Goal: Task Accomplishment & Management: Complete application form

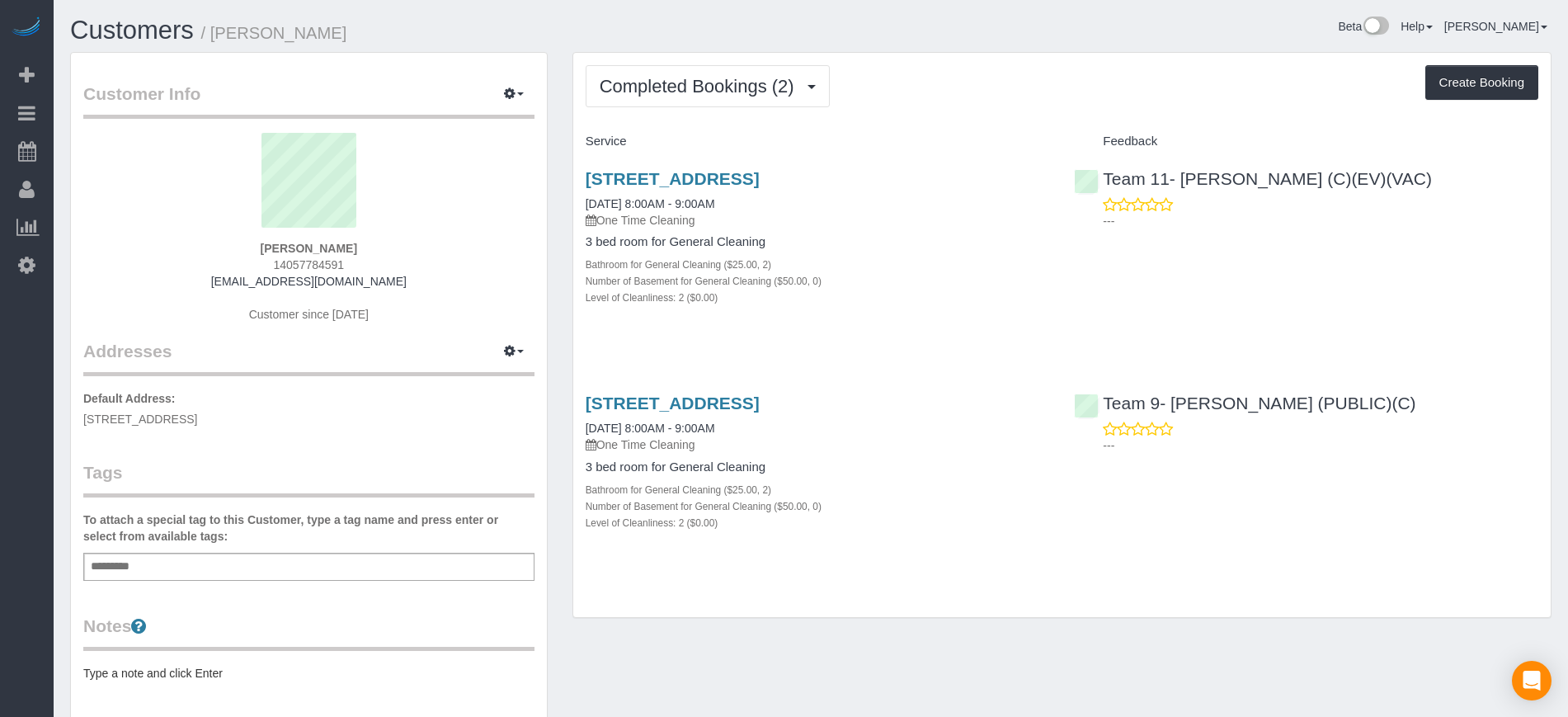
click at [783, 107] on div "Completed Bookings (2) Completed Bookings (2) Upcoming Bookings (1) Cancelled B…" at bounding box center [1062, 334] width 977 height 564
click at [728, 86] on span "Completed Bookings (2)" at bounding box center [701, 86] width 203 height 21
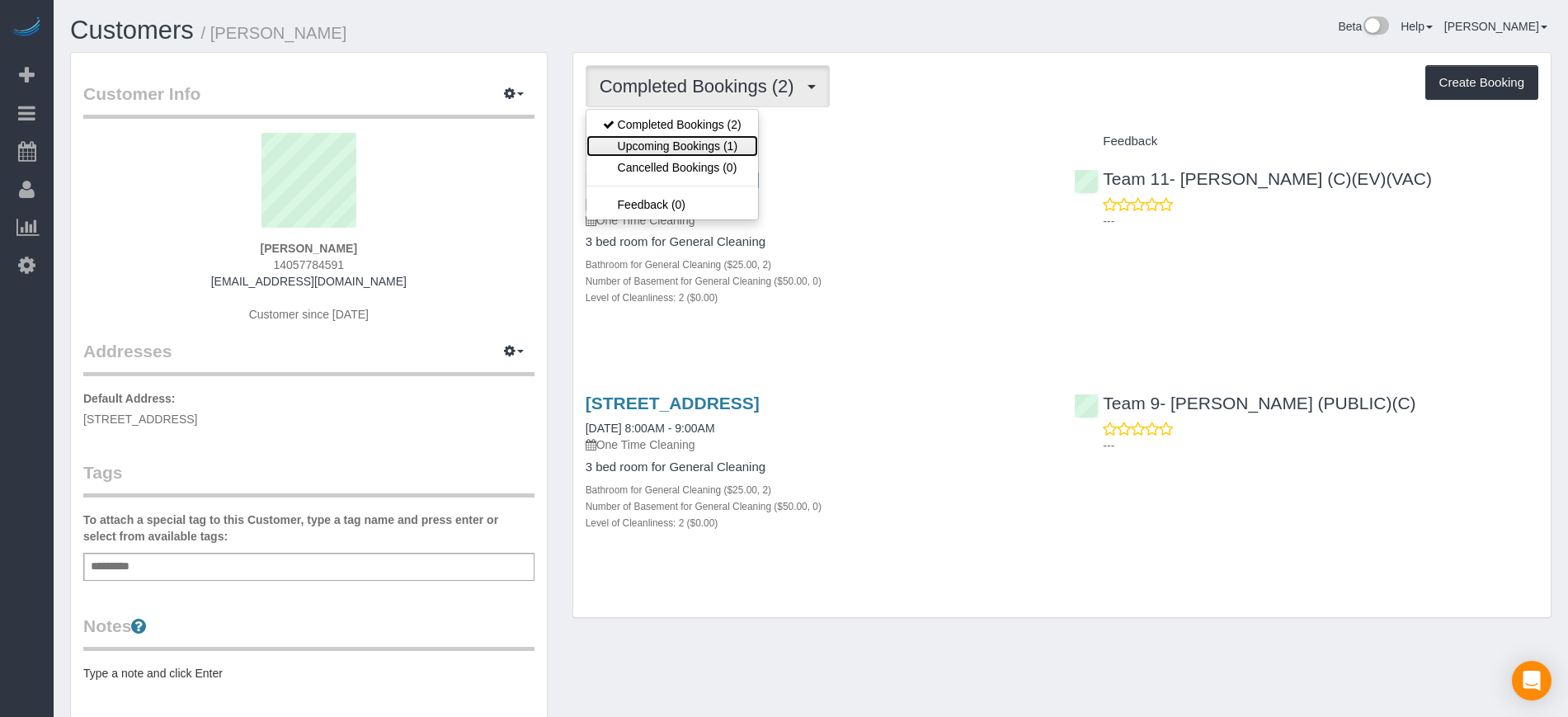
click at [683, 141] on link "Upcoming Bookings (1)" at bounding box center [672, 146] width 171 height 22
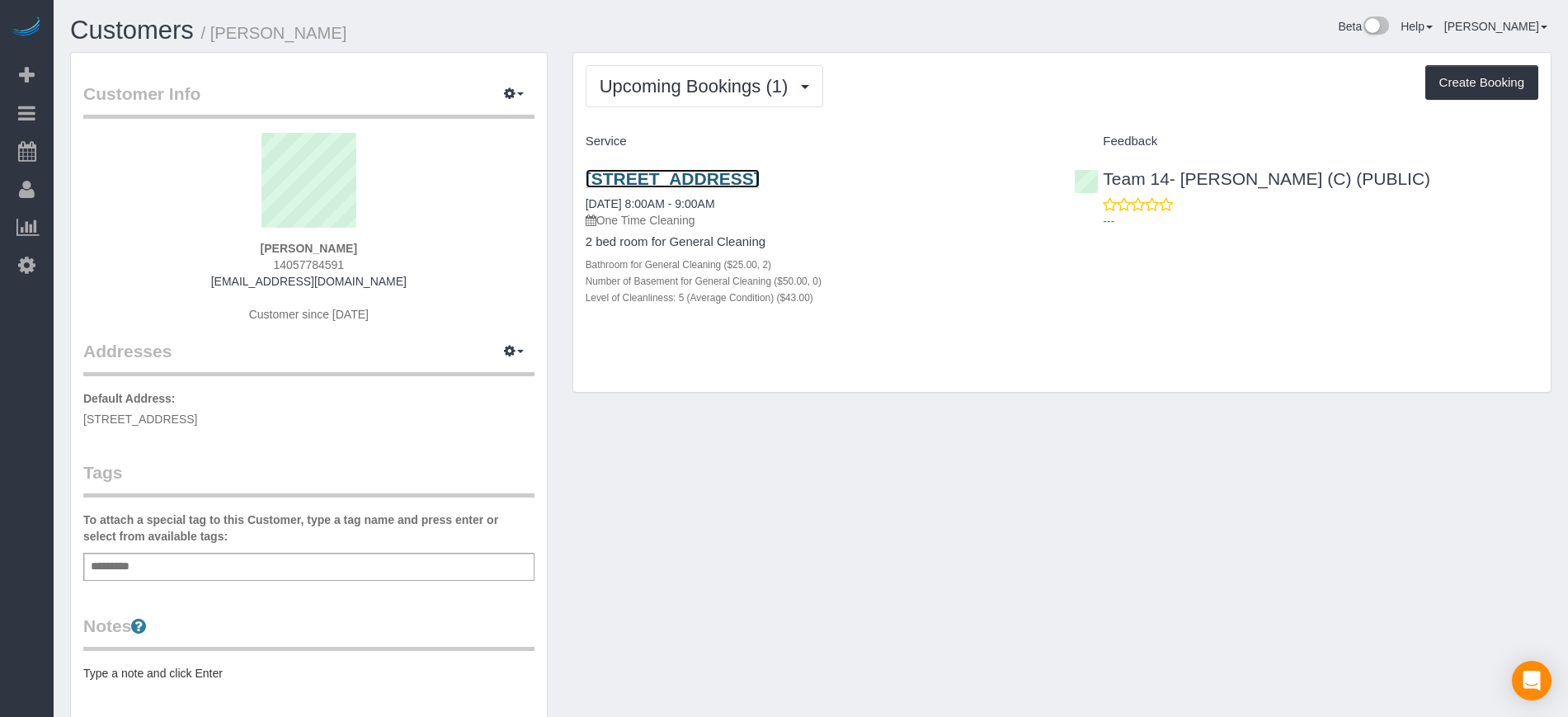
click at [760, 180] on link "5602 South Blackstone Ave, Apt 2, Chicago, IL 60637" at bounding box center [673, 179] width 174 height 19
click at [666, 181] on link "5602 South Blackstone Ave, Apt 2, Chicago, IL 60637" at bounding box center [673, 179] width 174 height 19
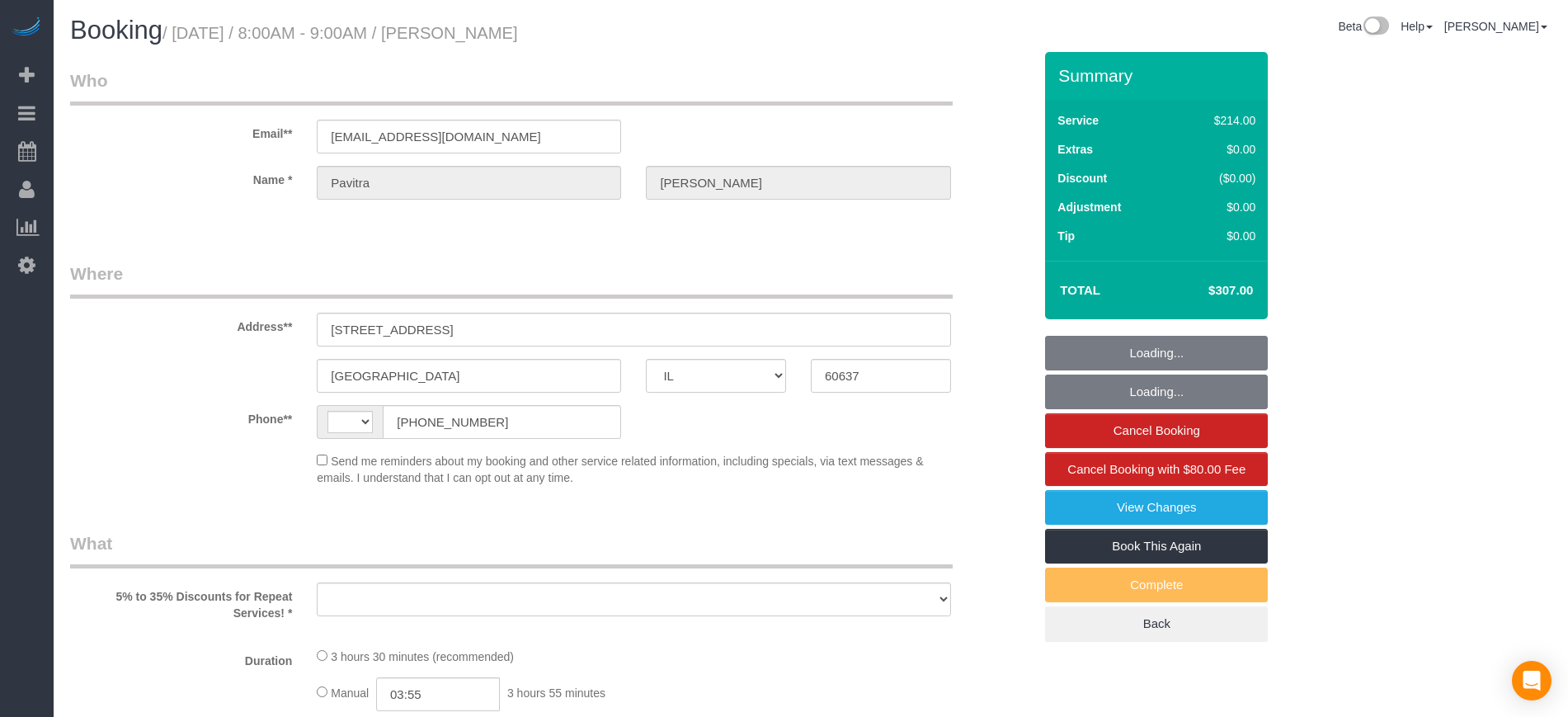
select select "IL"
select select "string:US"
select select "object:568"
select select "number:1"
select select "number:67"
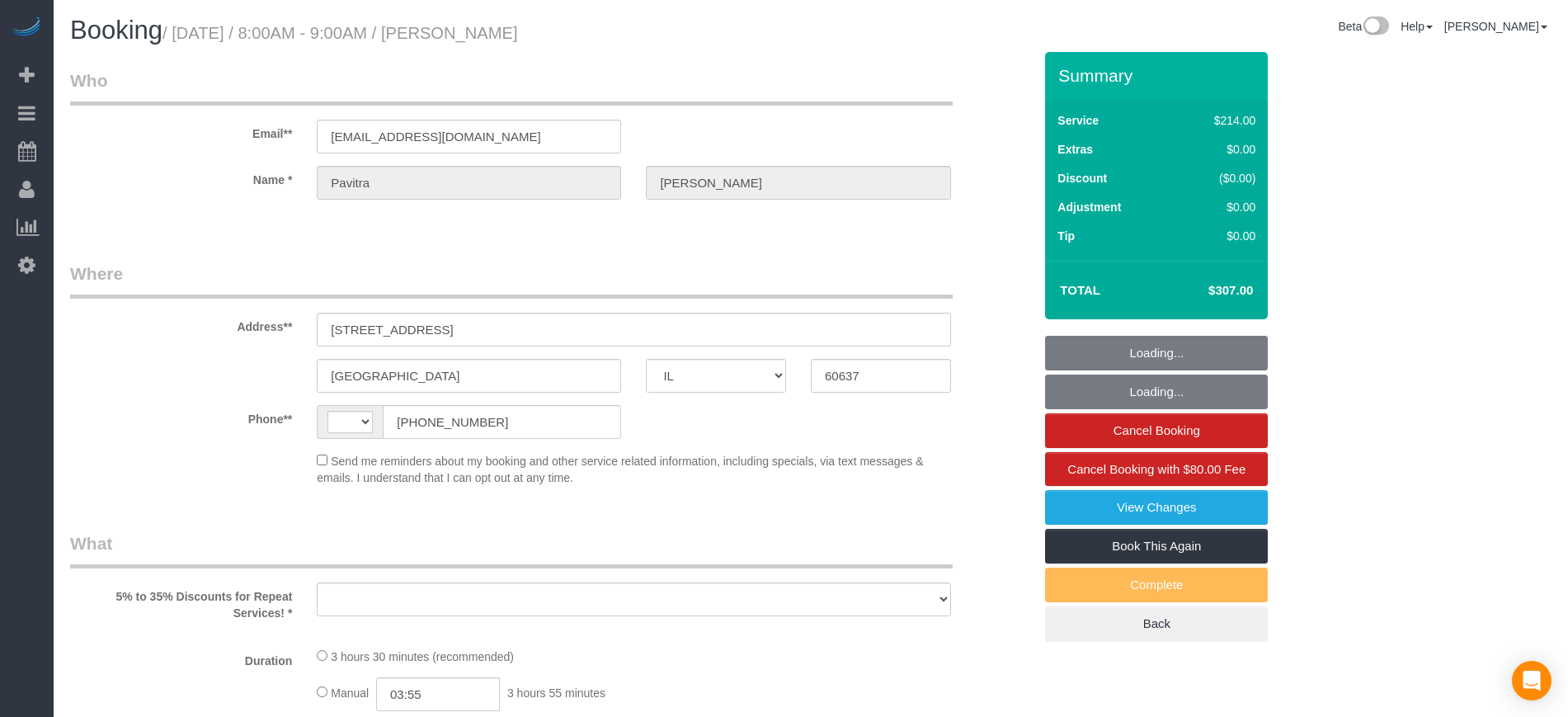
select select "number:139"
select select "number:106"
select select "spot1"
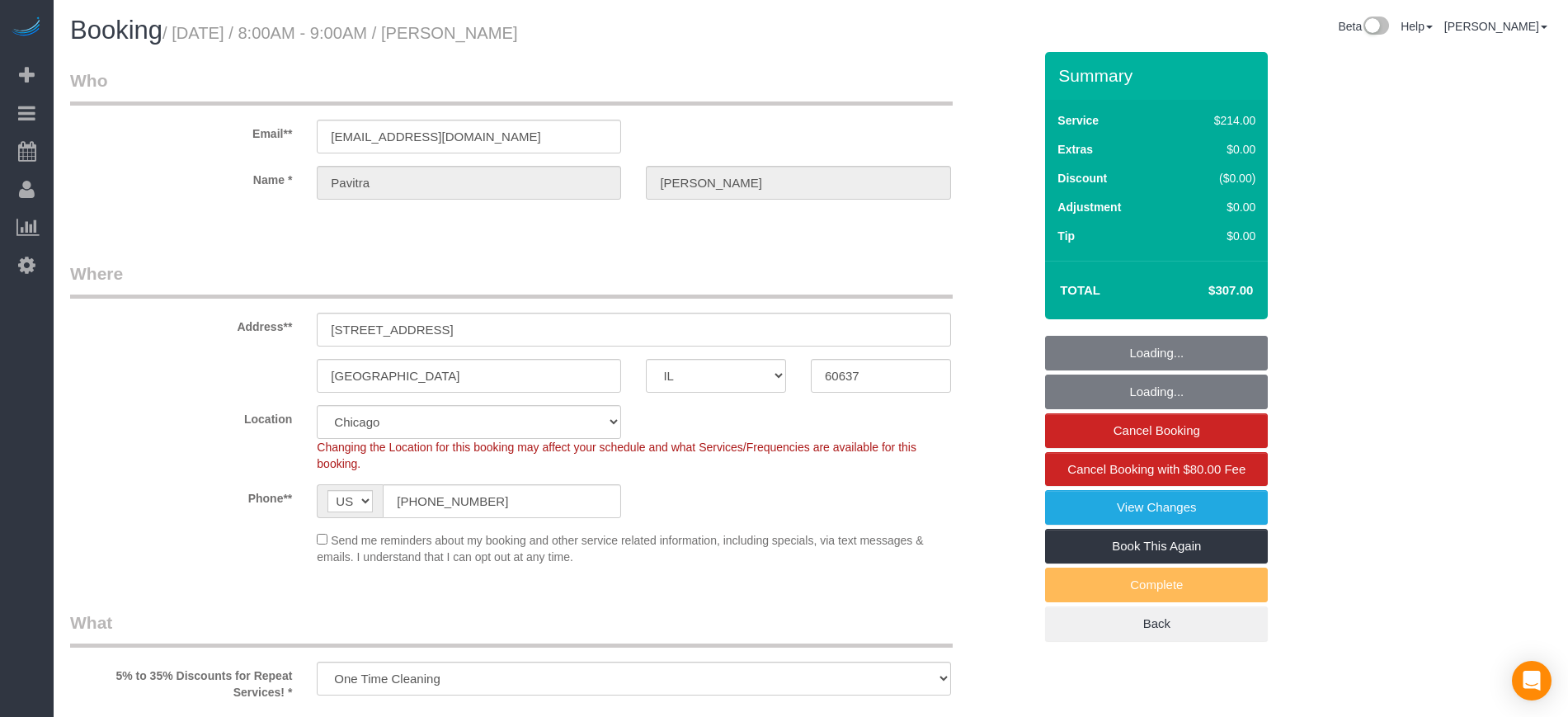
select select "512"
select select "2"
select select "5"
select select "object:1032"
select select "spot6"
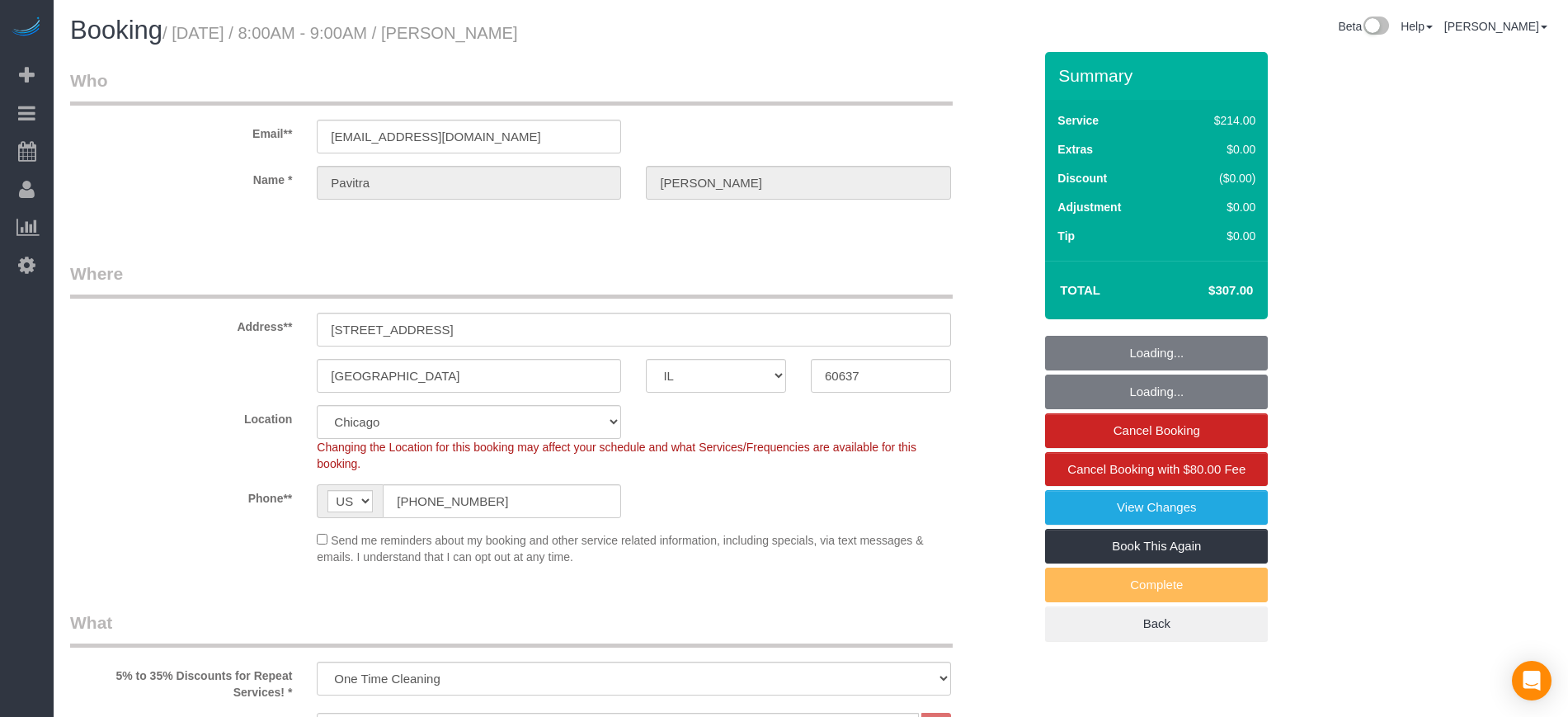
select select "2"
select select "5"
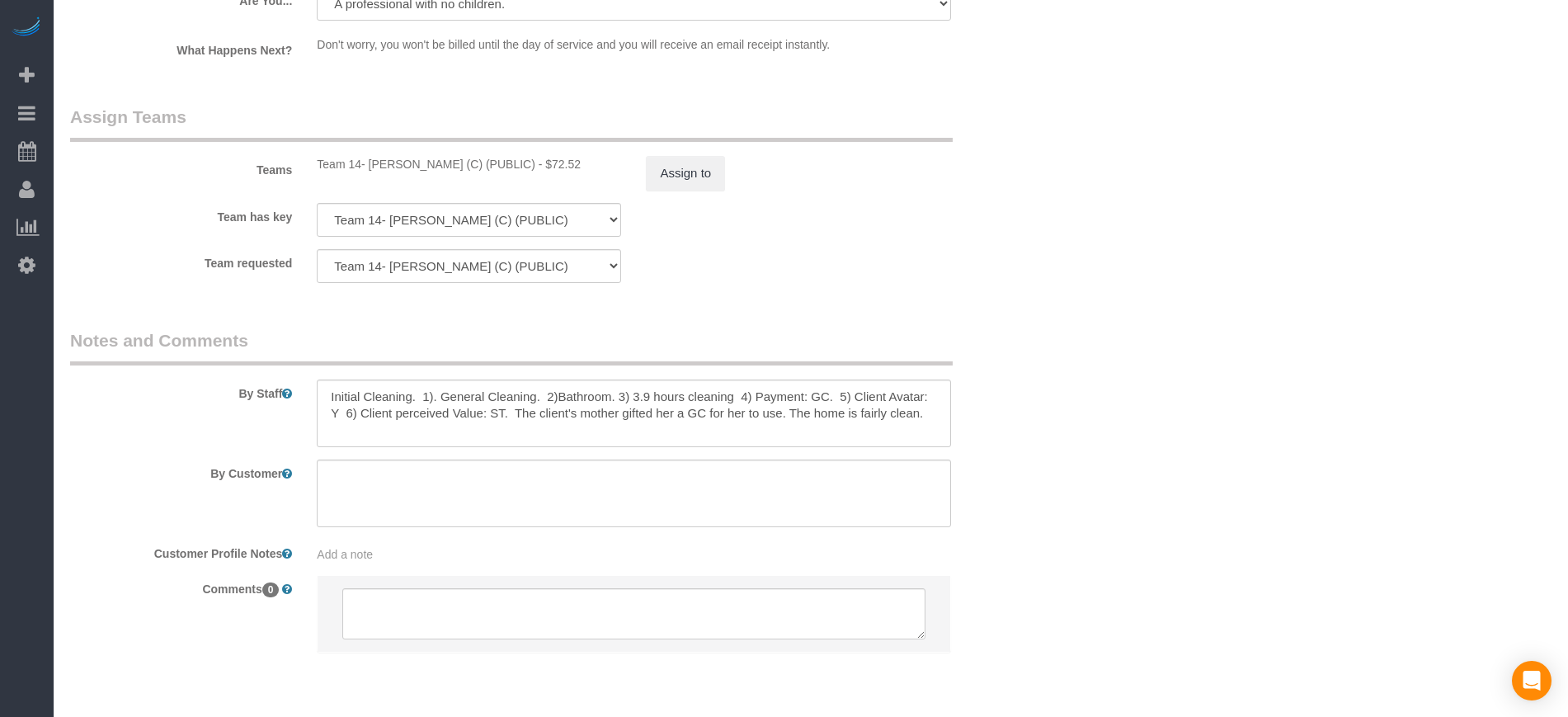
scroll to position [2793, 0]
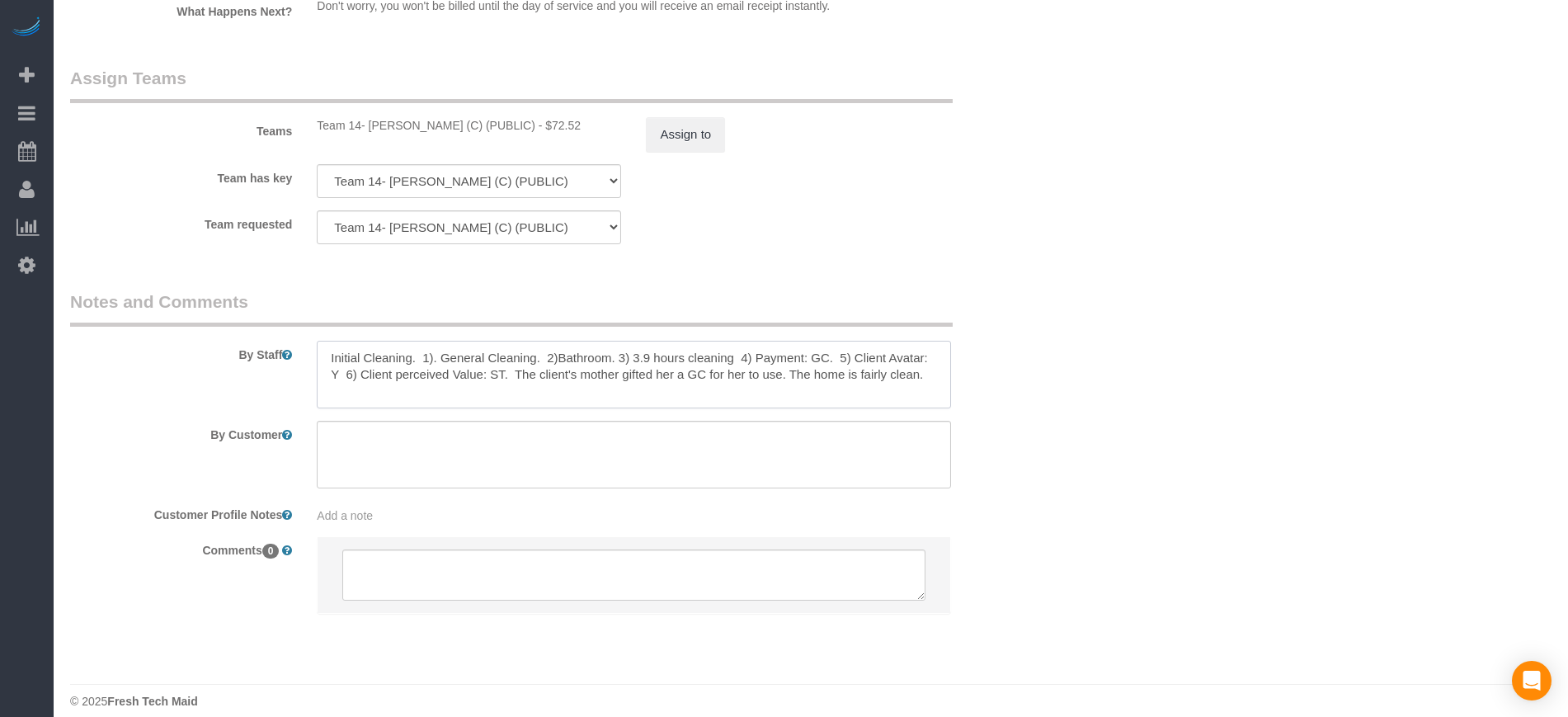
drag, startPoint x: 516, startPoint y: 353, endPoint x: 926, endPoint y: 359, distance: 410.0
click at [926, 359] on textarea at bounding box center [633, 375] width 633 height 67
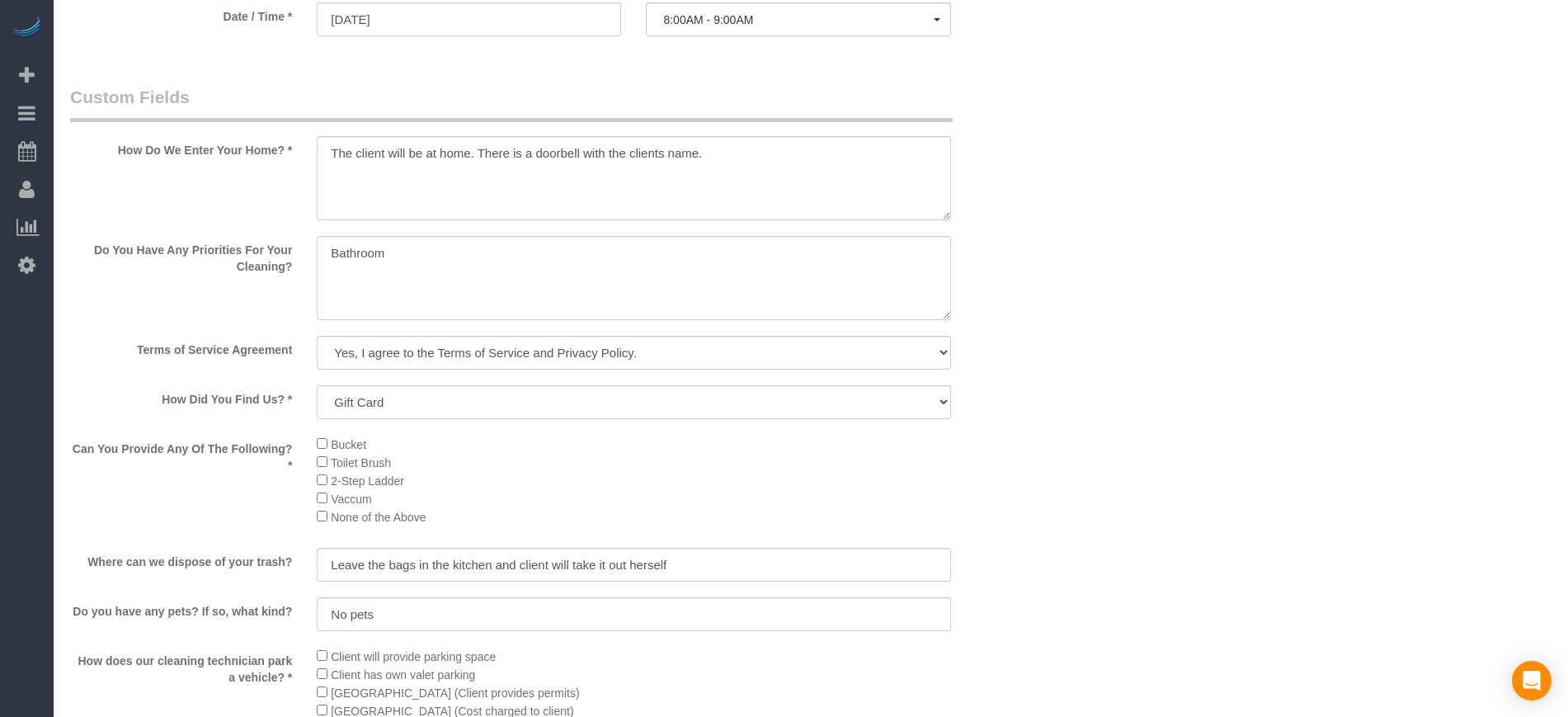
scroll to position [1829, 0]
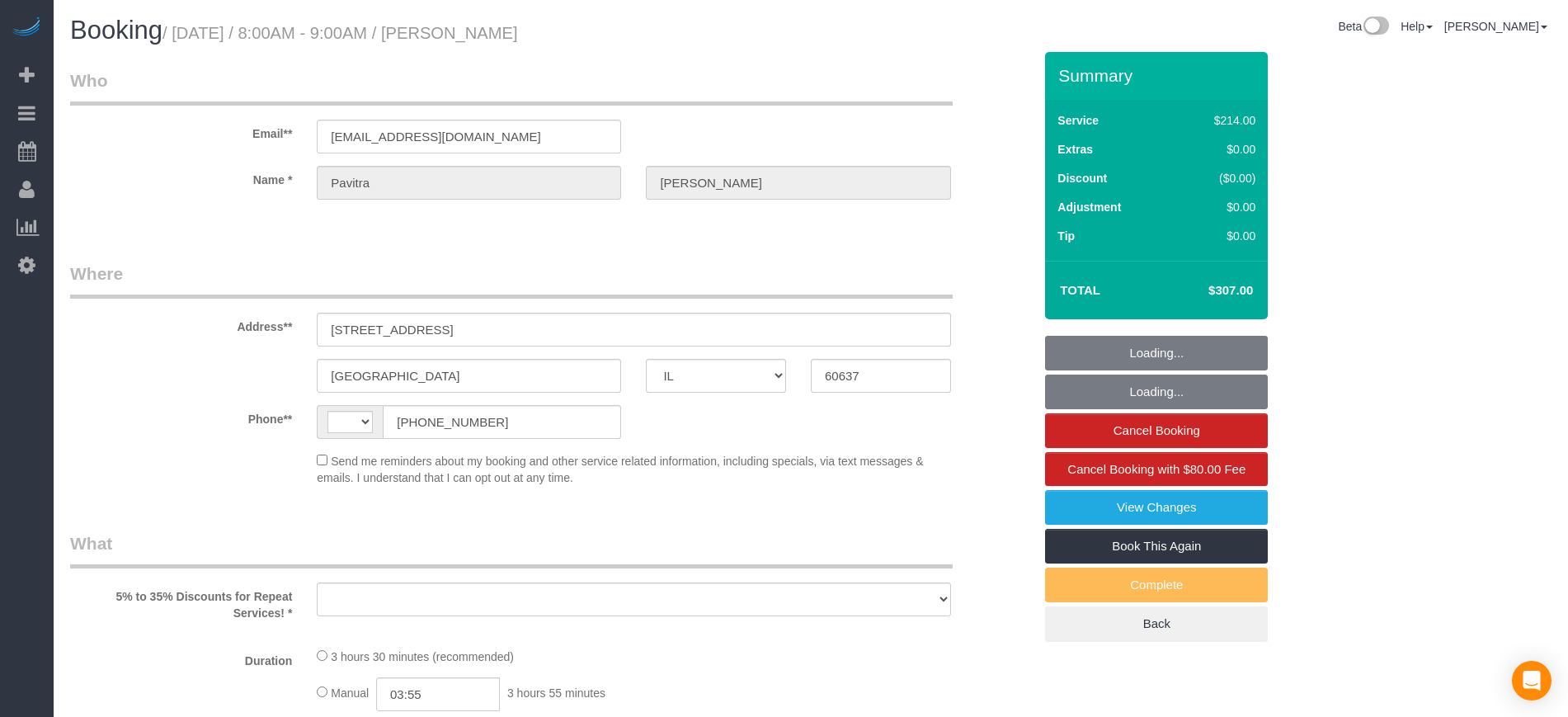
select select "IL"
select select "string:[GEOGRAPHIC_DATA]"
select select "object:568"
select select "number:1"
select select "number:67"
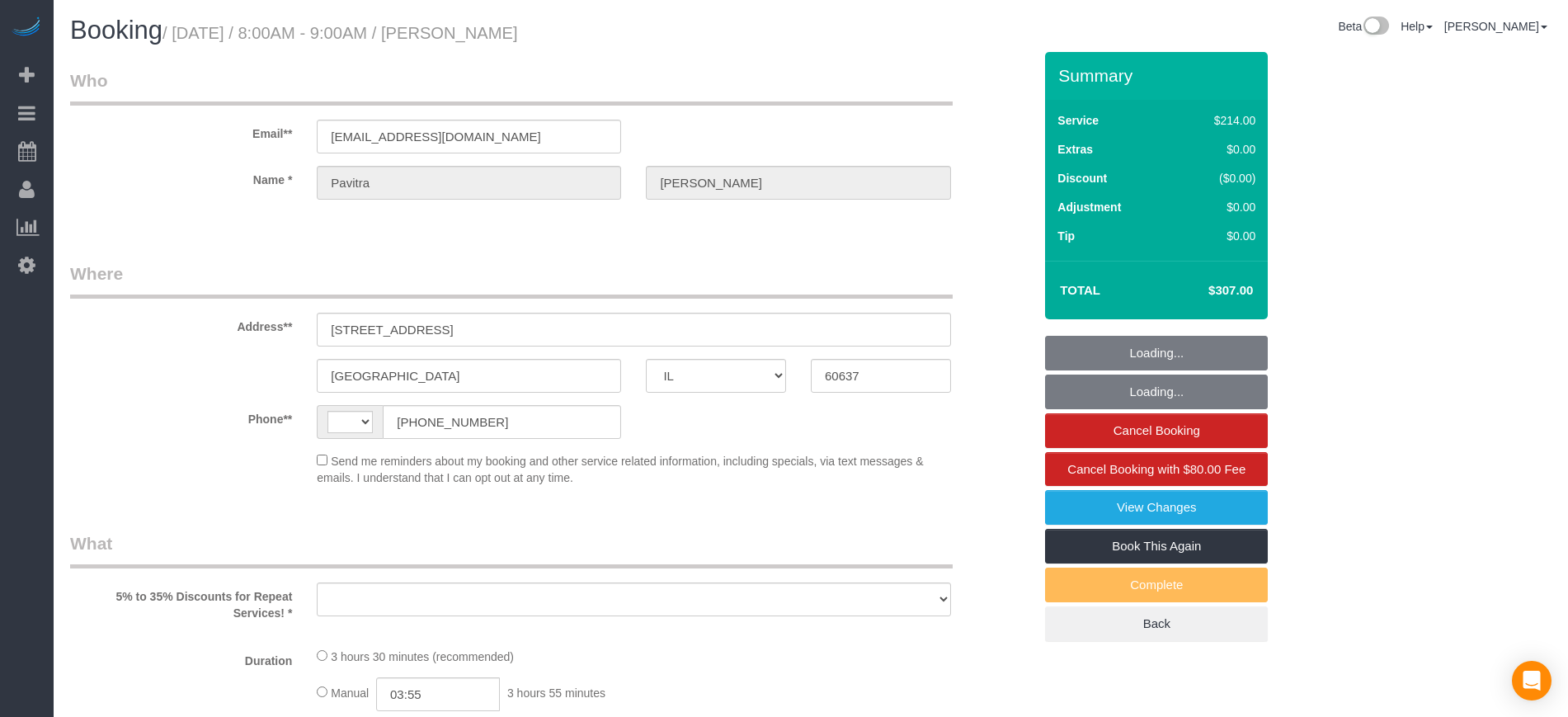
select select "number:139"
select select "number:106"
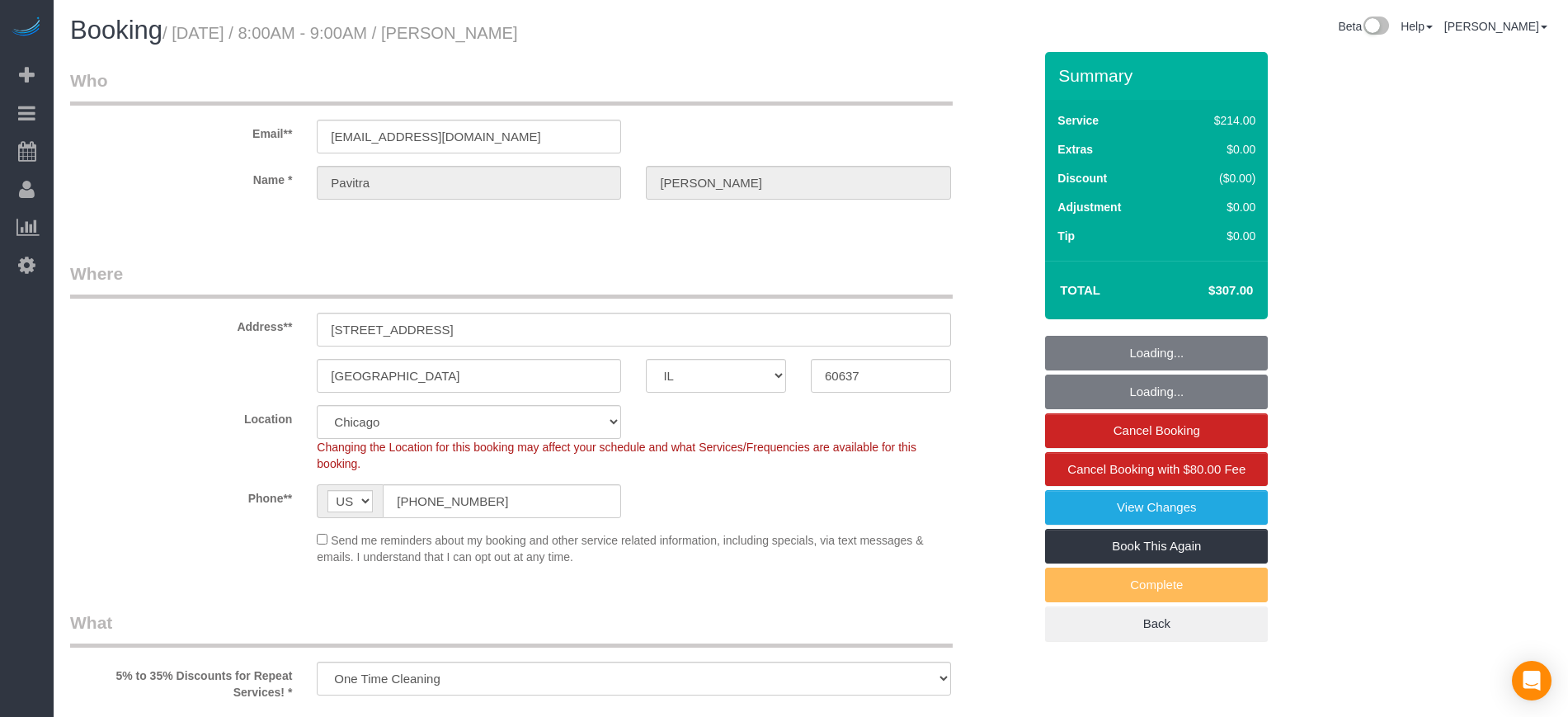
select select "object:944"
select select "512"
select select "2"
select select "5"
select select "spot1"
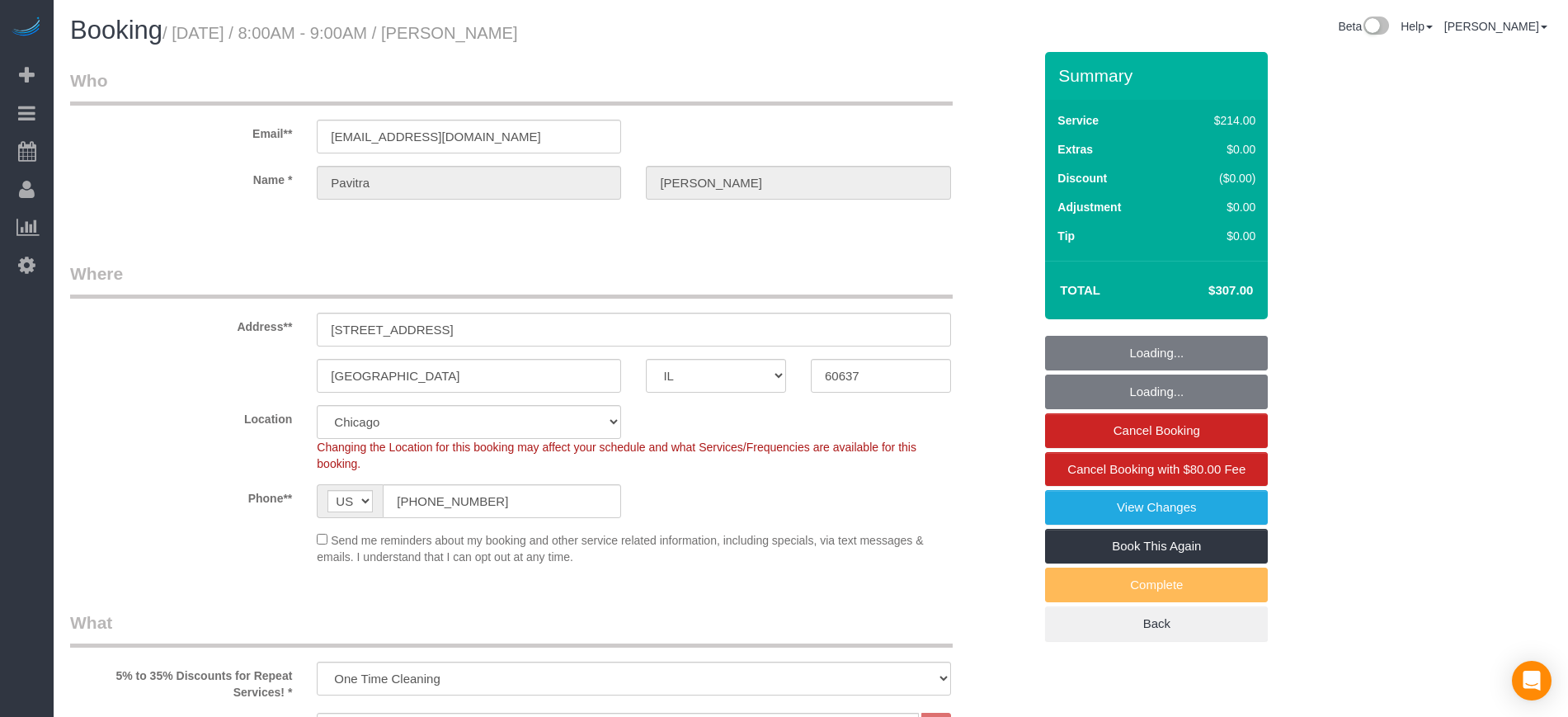
select select "2"
select select "5"
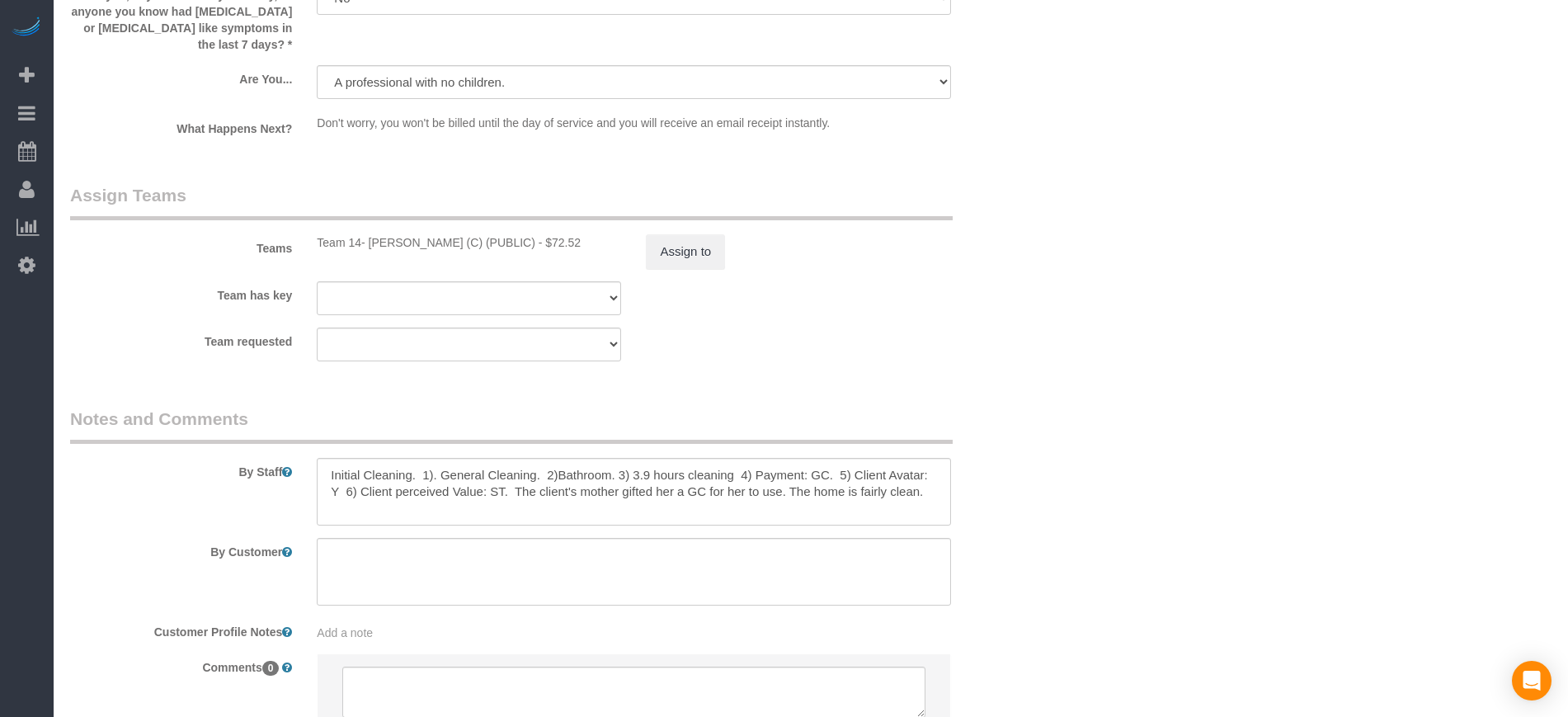
scroll to position [2793, 0]
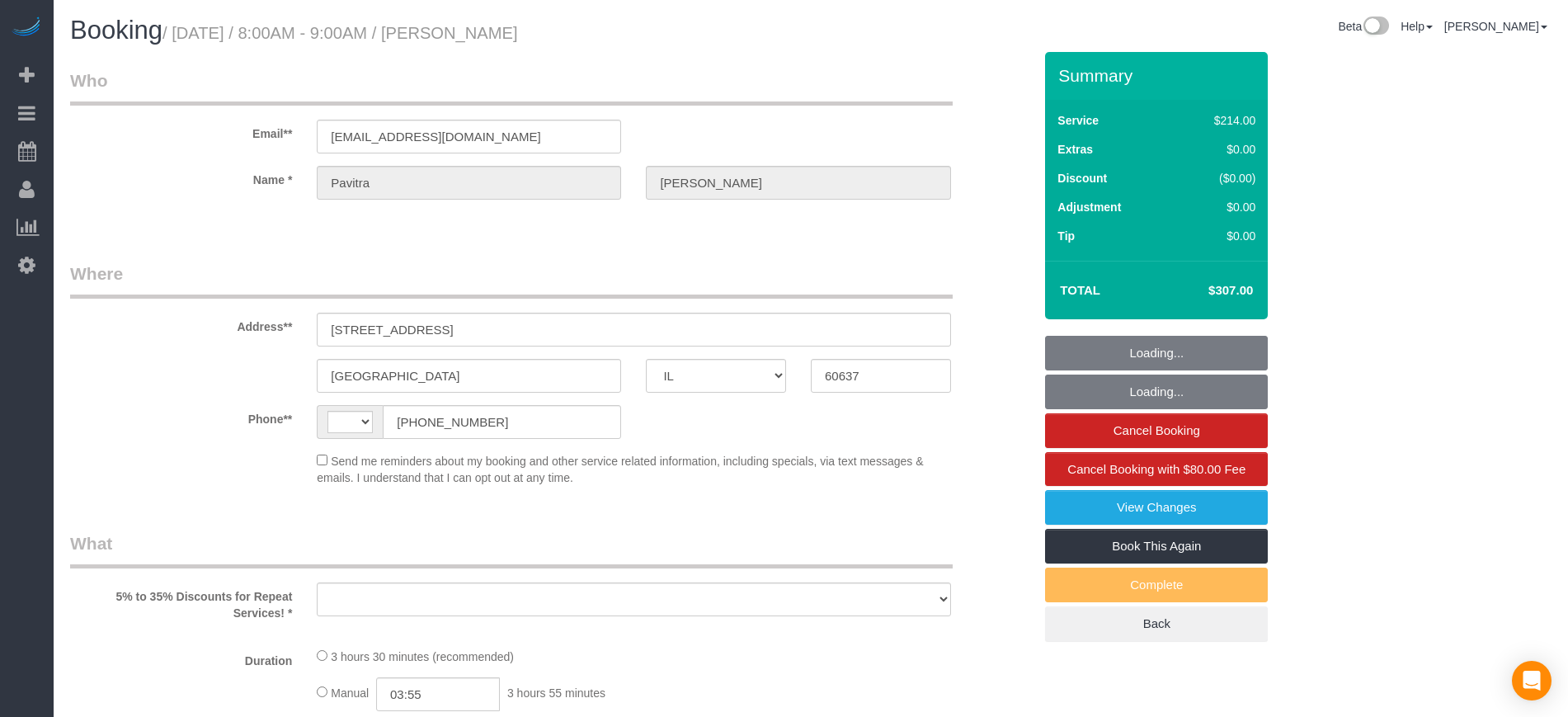
select select "IL"
select select "string:cash"
select select "number:1"
select select "number:67"
select select "number:139"
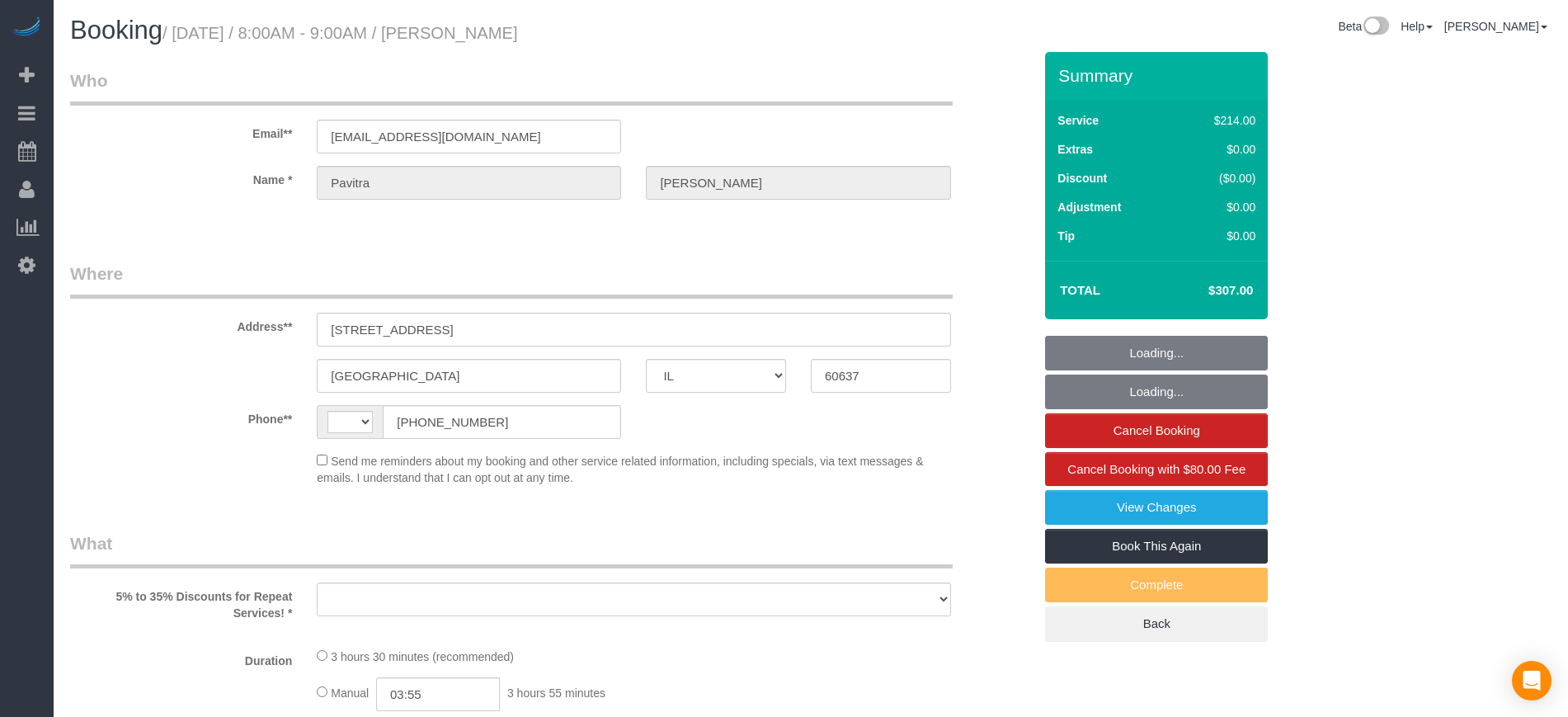
select select "number:106"
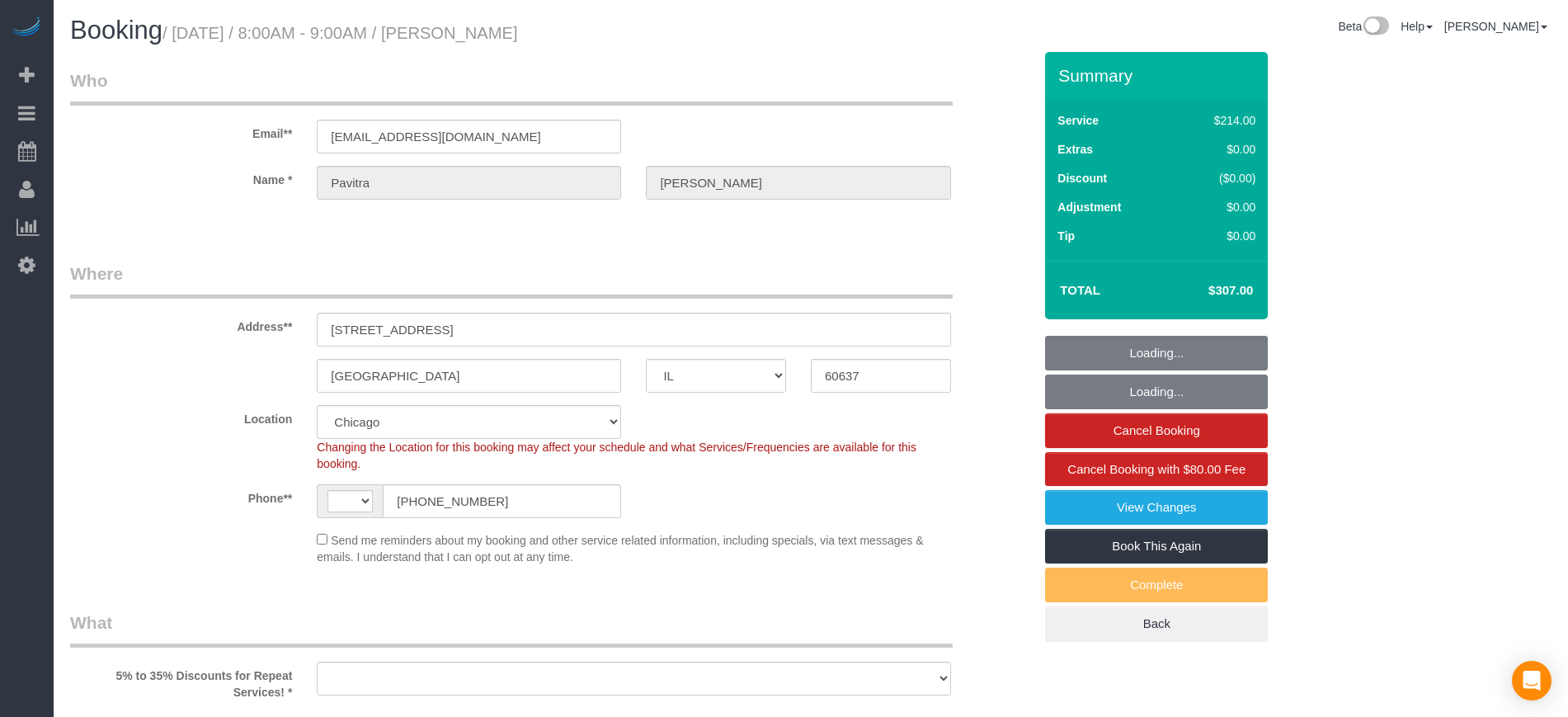
select select "string:[GEOGRAPHIC_DATA]"
select select "object:794"
select select "spot1"
select select "object:1032"
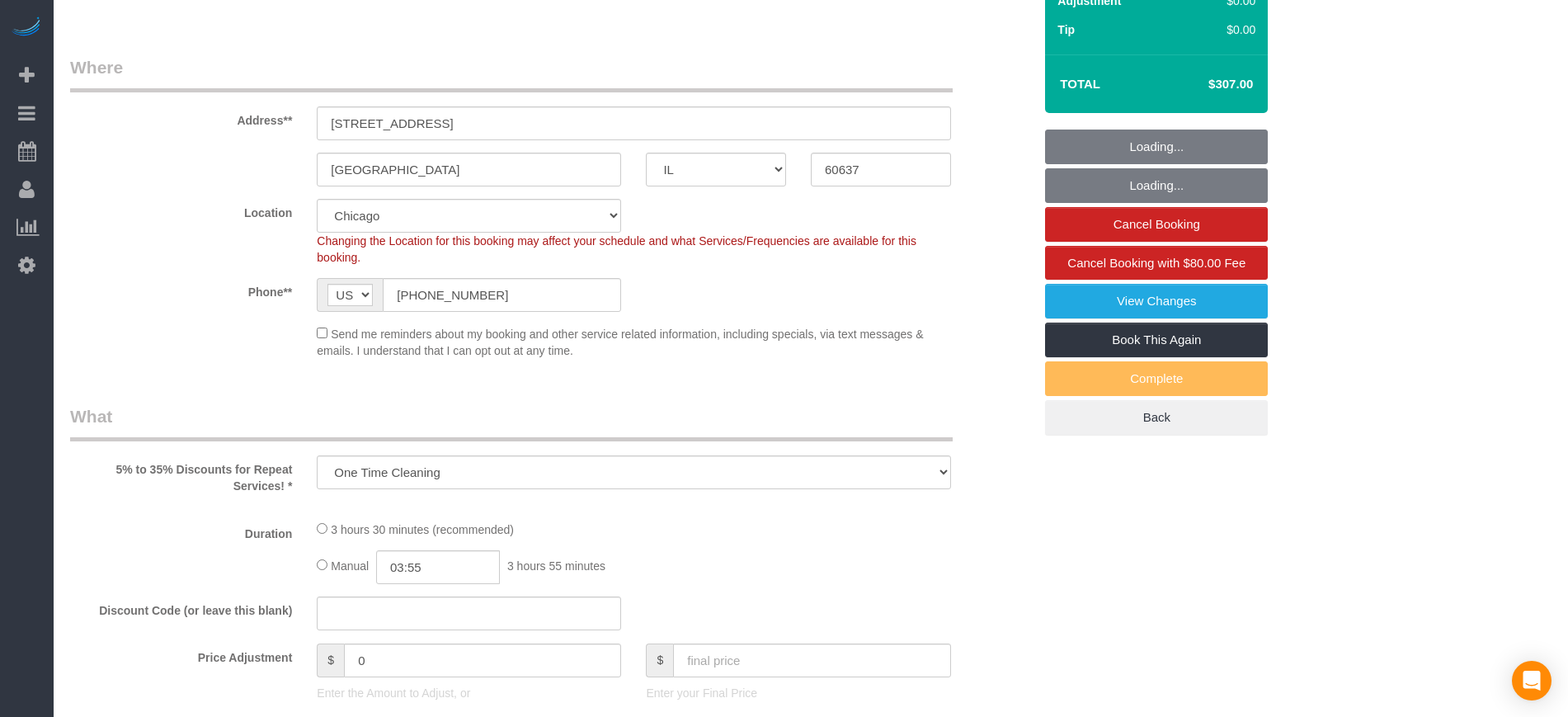
select select "512"
select select "2"
select select "5"
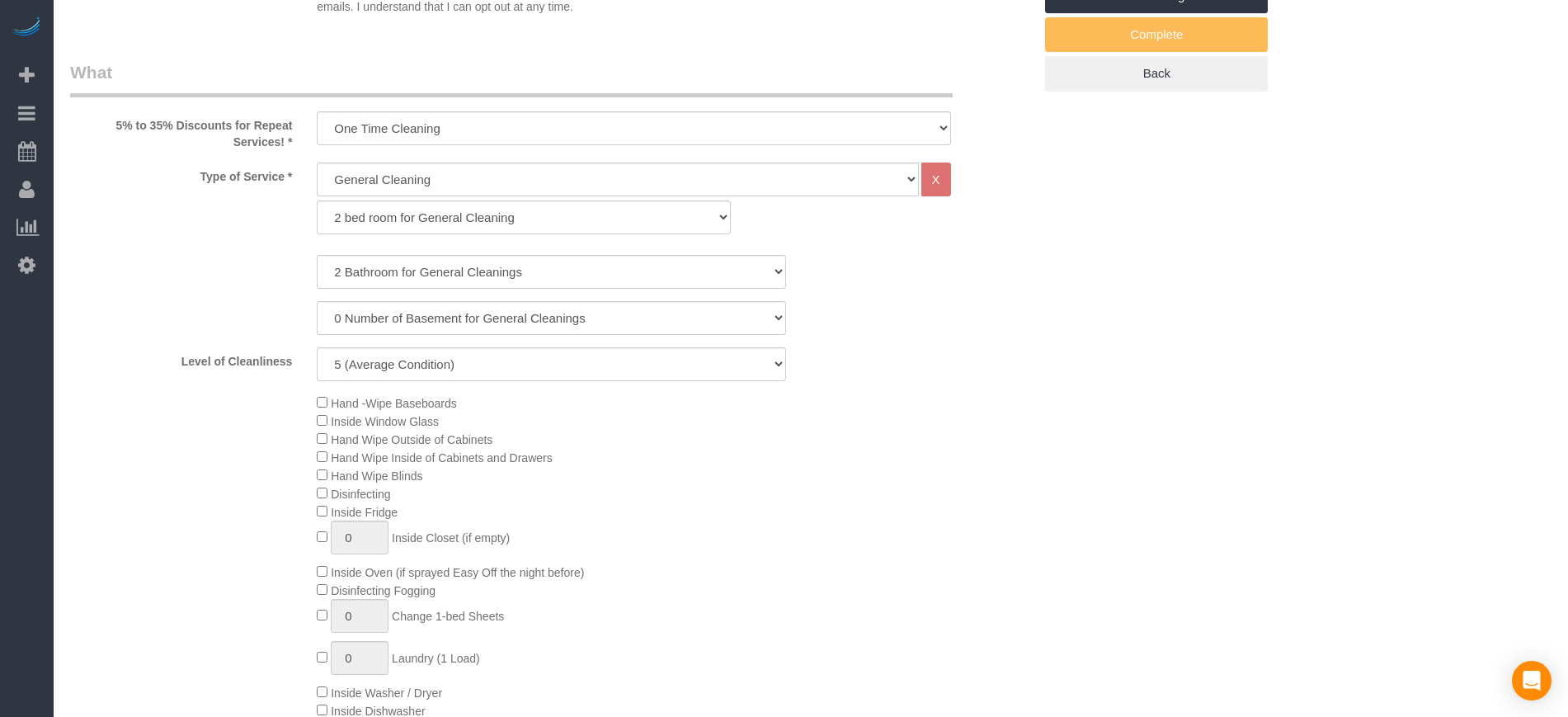
select select "2"
select select "5"
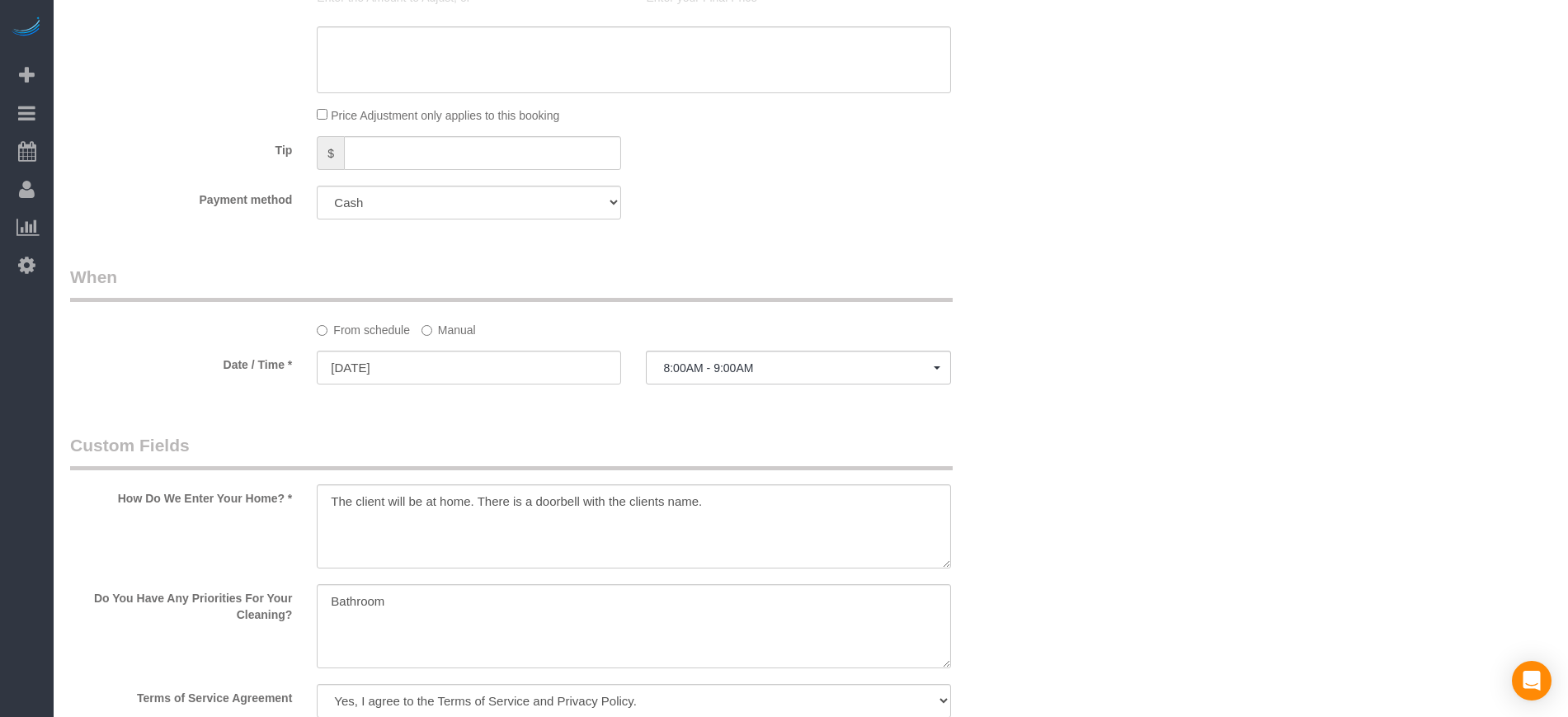
scroll to position [1789, 0]
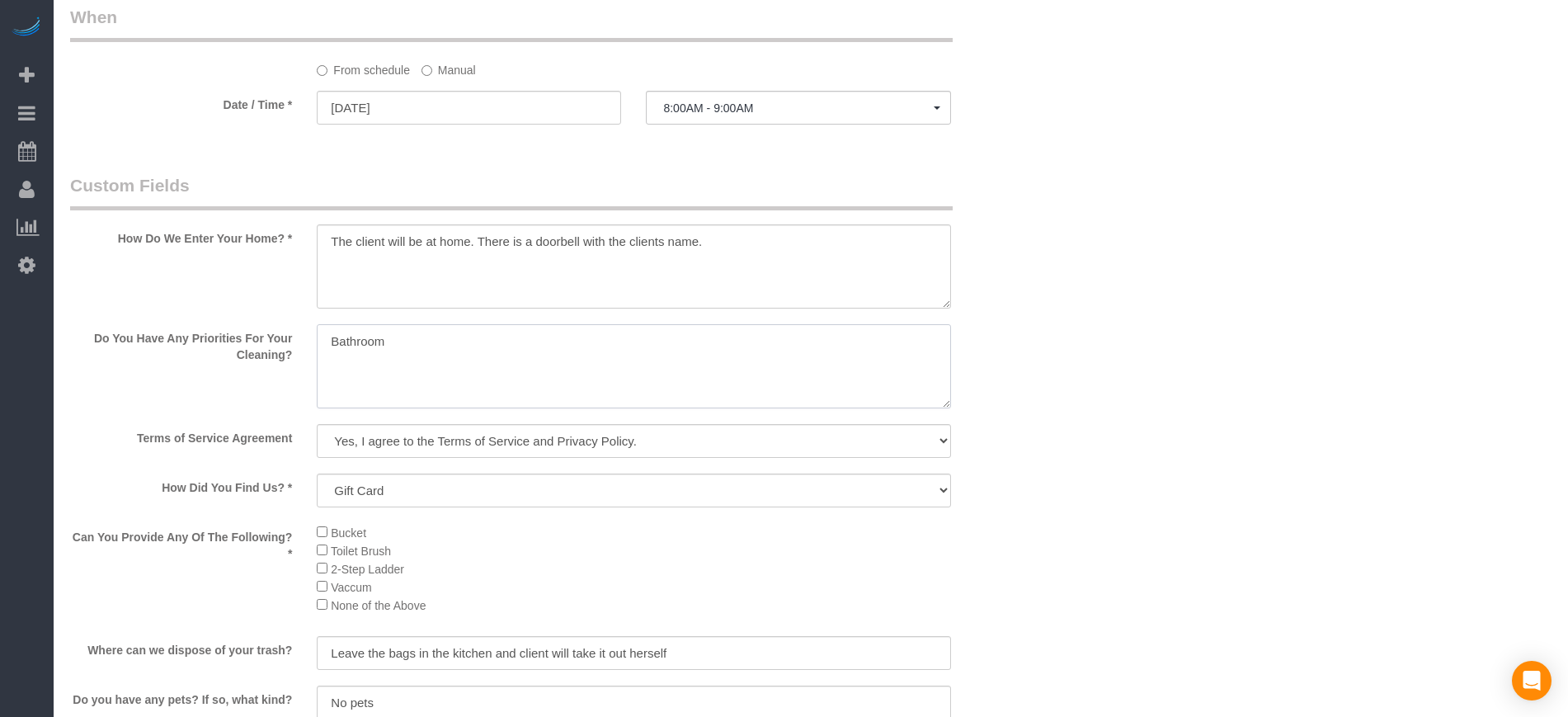
click at [497, 356] on textarea at bounding box center [633, 366] width 633 height 84
paste textarea "There are 3 bedrooms but only want 2 bedrooms to be cleaned together with the 2…"
type textarea "There are 3 bedrooms but only want 2 bedrooms to be cleaned together with the 2…"
click at [1021, 520] on sui-booking-custom-fields "How Do We Enter Your Home? * Do You Have Any Priorities For Your Cleaning? Term…" at bounding box center [551, 599] width 962 height 851
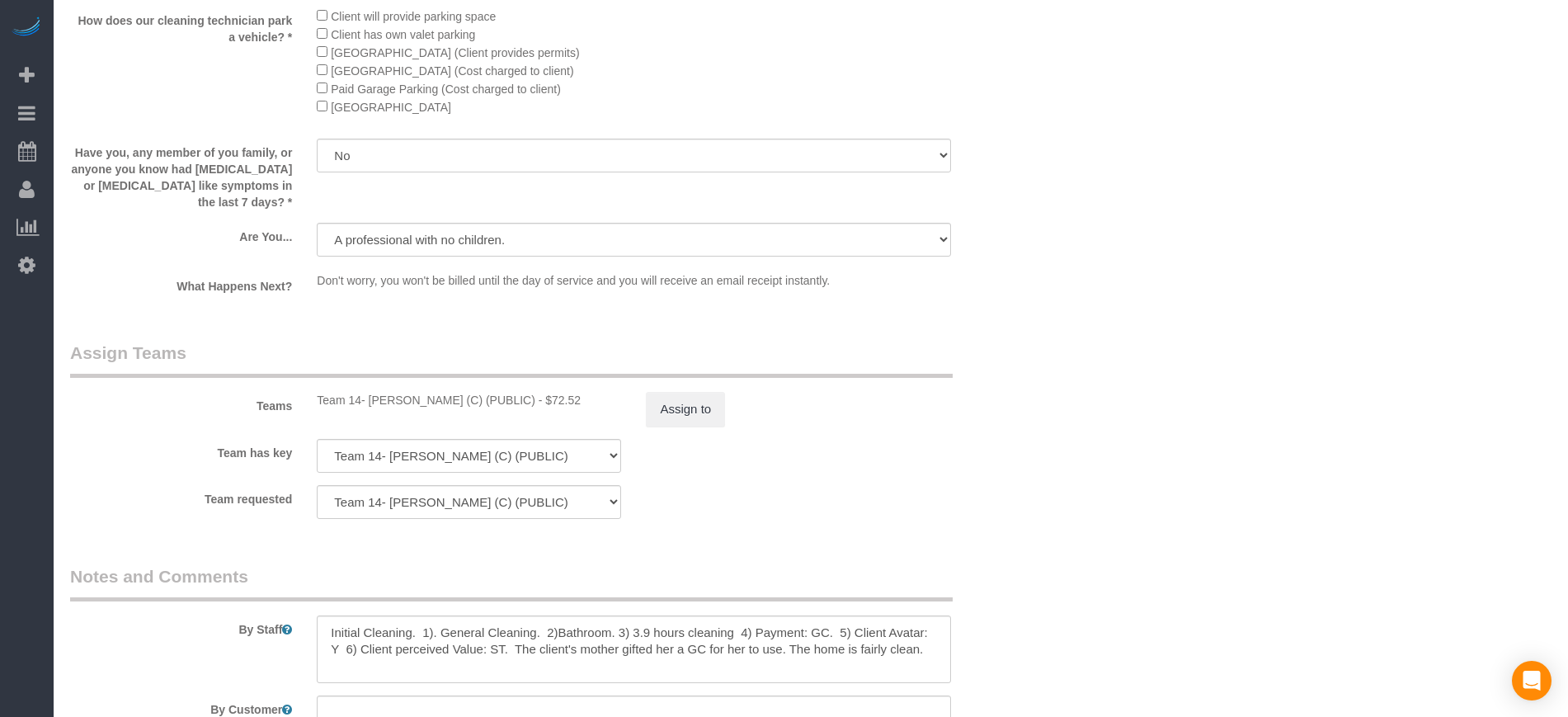
scroll to position [2793, 0]
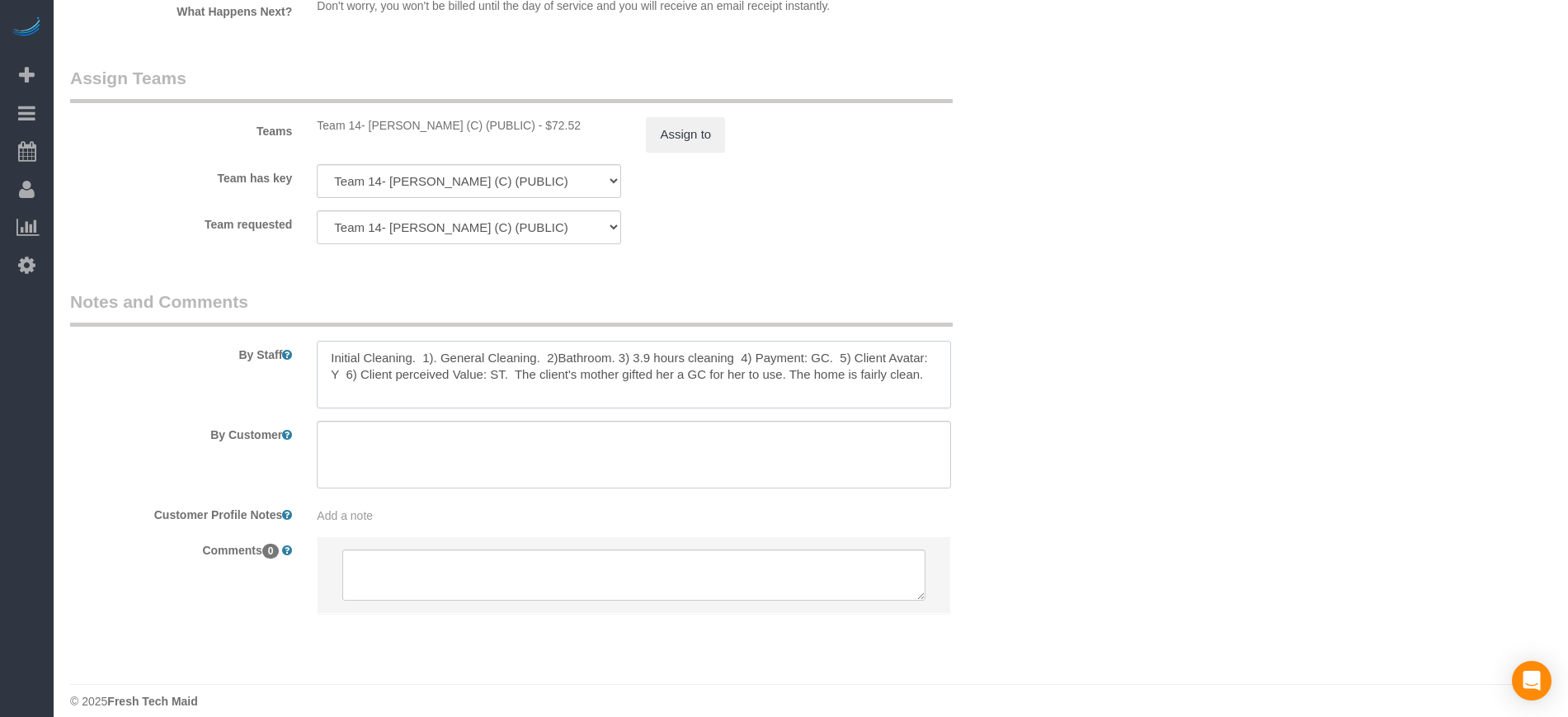
click at [556, 341] on textarea at bounding box center [633, 375] width 633 height 67
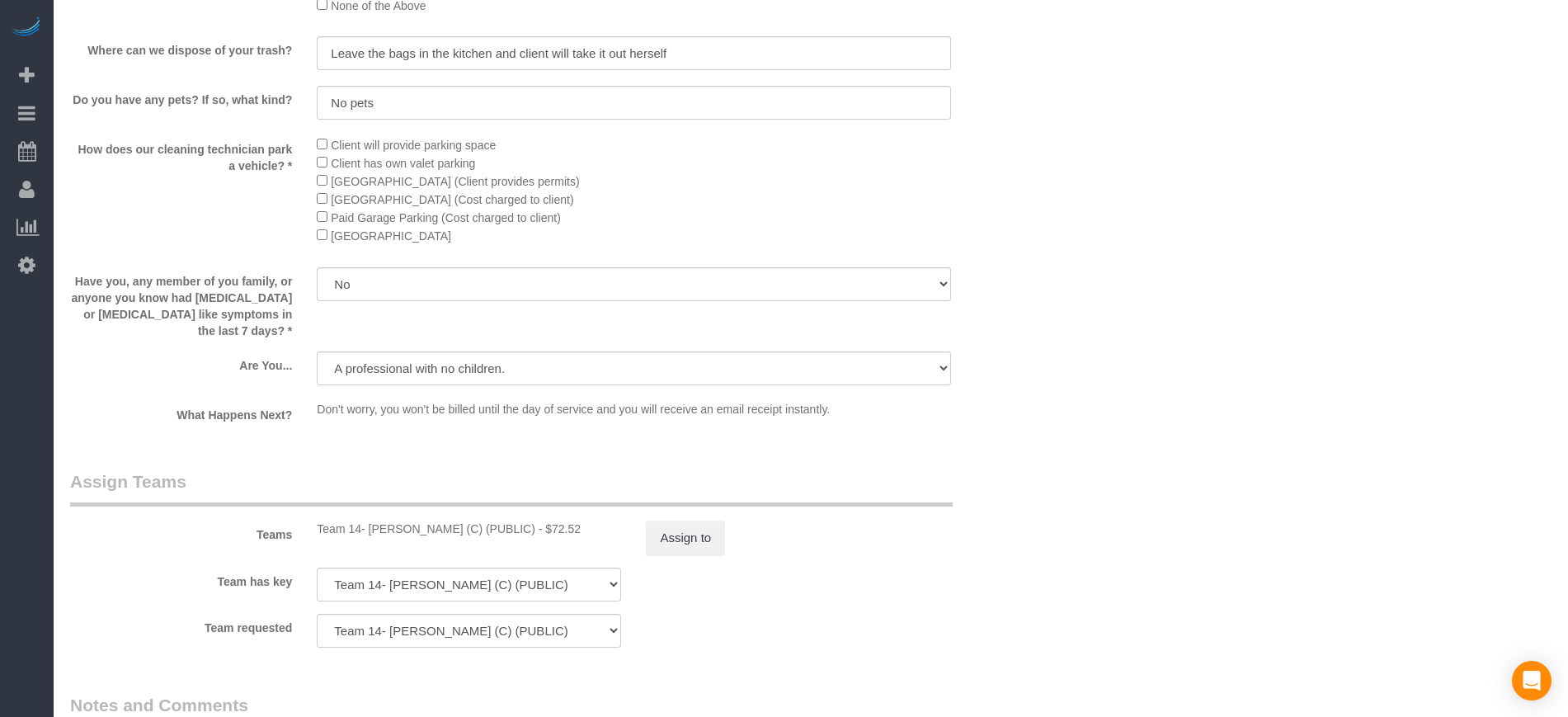
scroll to position [2655, 0]
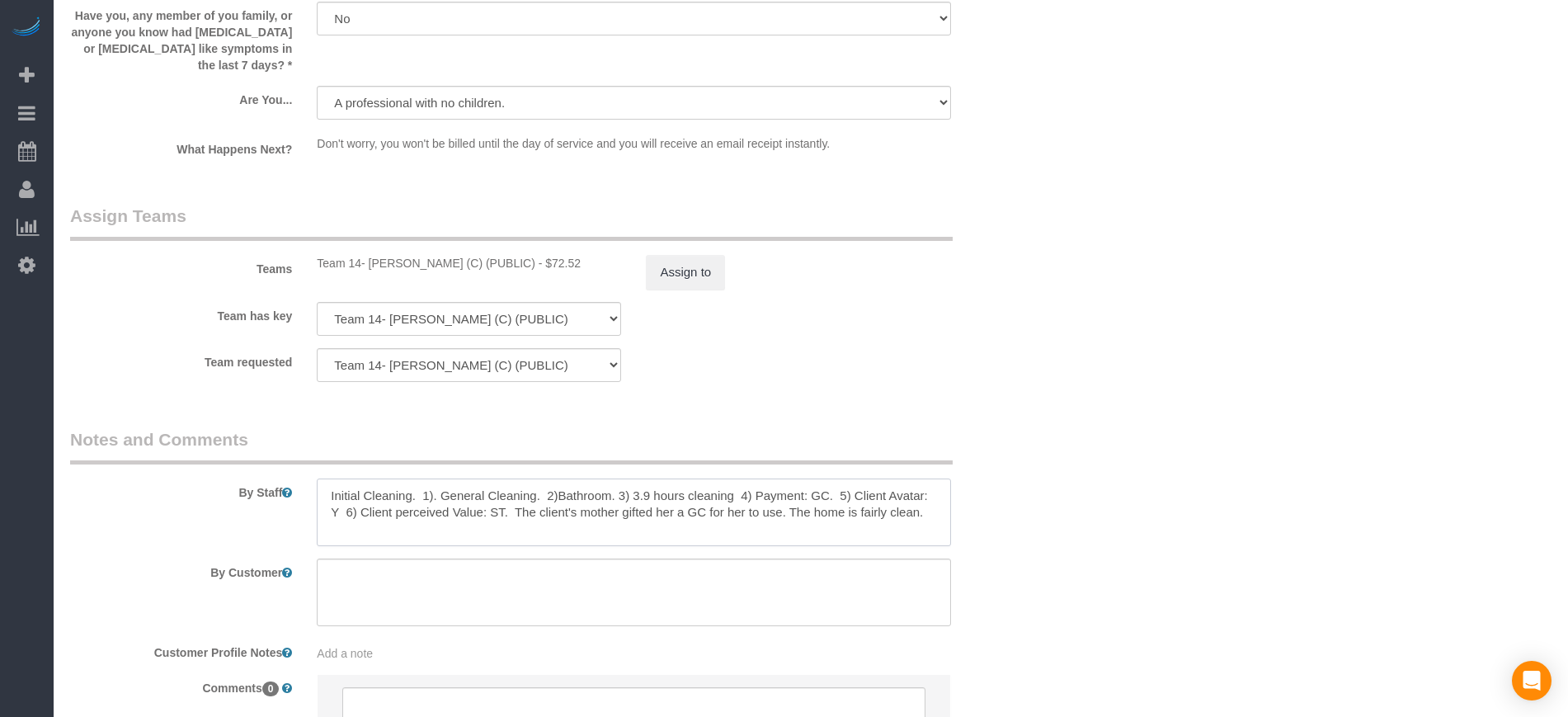
click at [596, 479] on textarea at bounding box center [633, 513] width 633 height 67
paste textarea "See priority listed in above section."
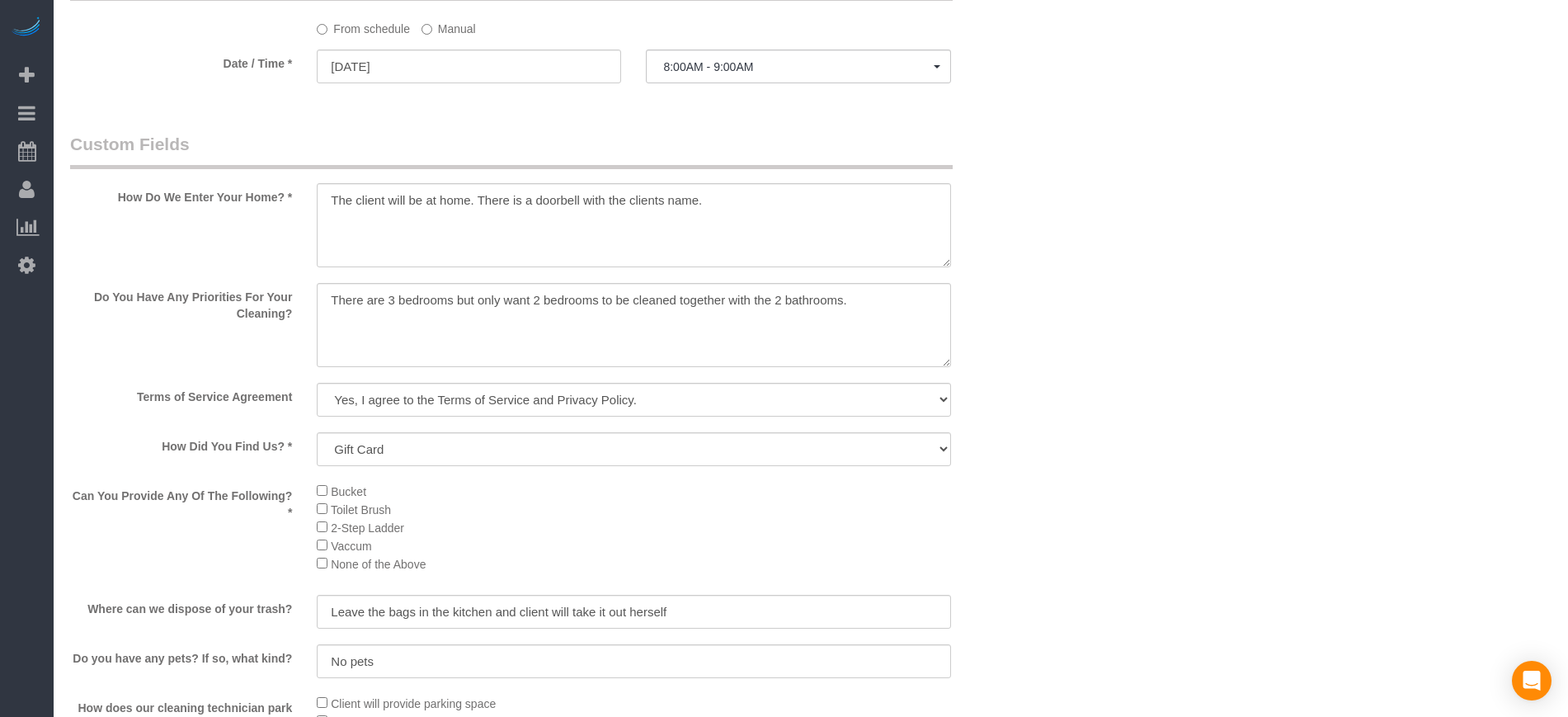
scroll to position [1829, 0]
type textarea "Initial Cleaning. 1). General Cleaning. 2)See priority listed in above section.…"
click at [881, 308] on textarea at bounding box center [633, 325] width 633 height 84
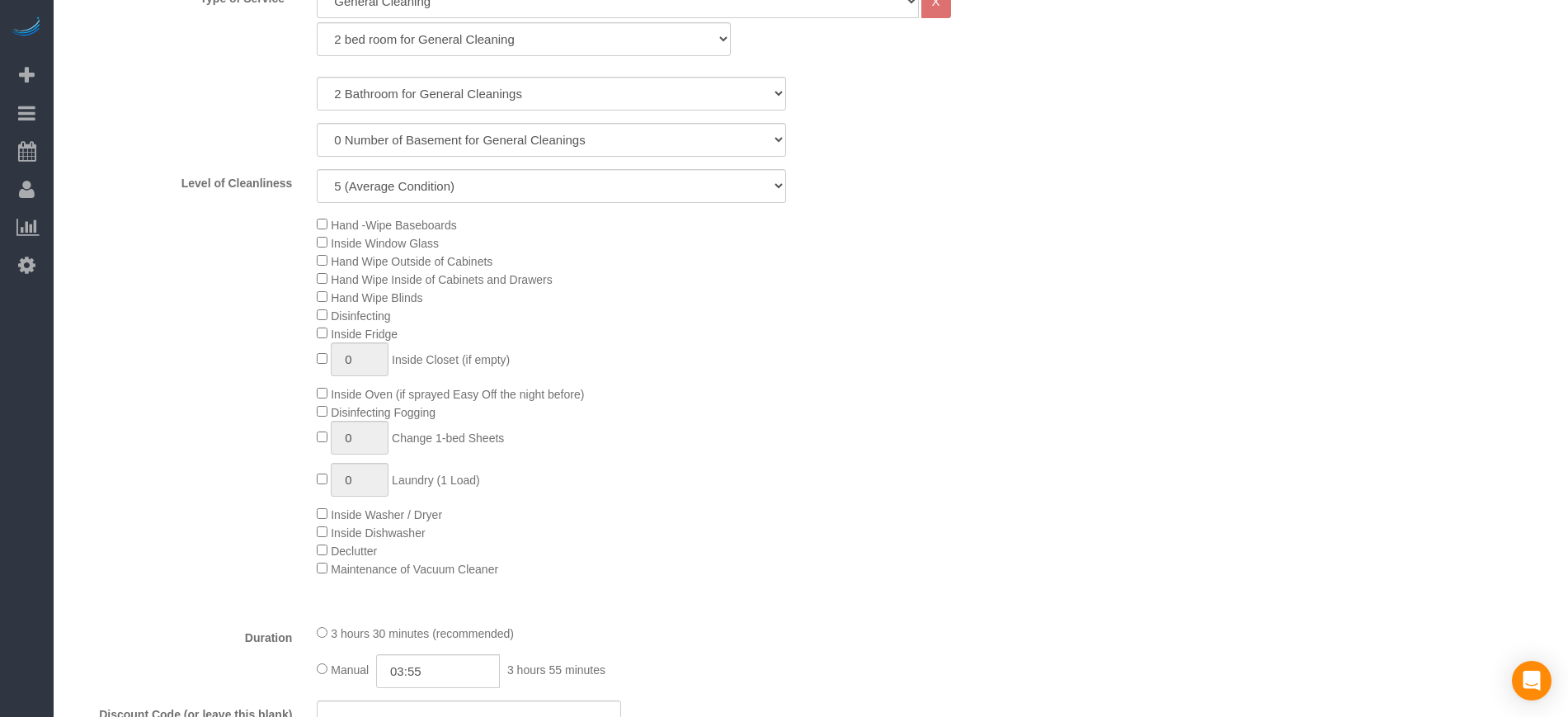
scroll to position [0, 0]
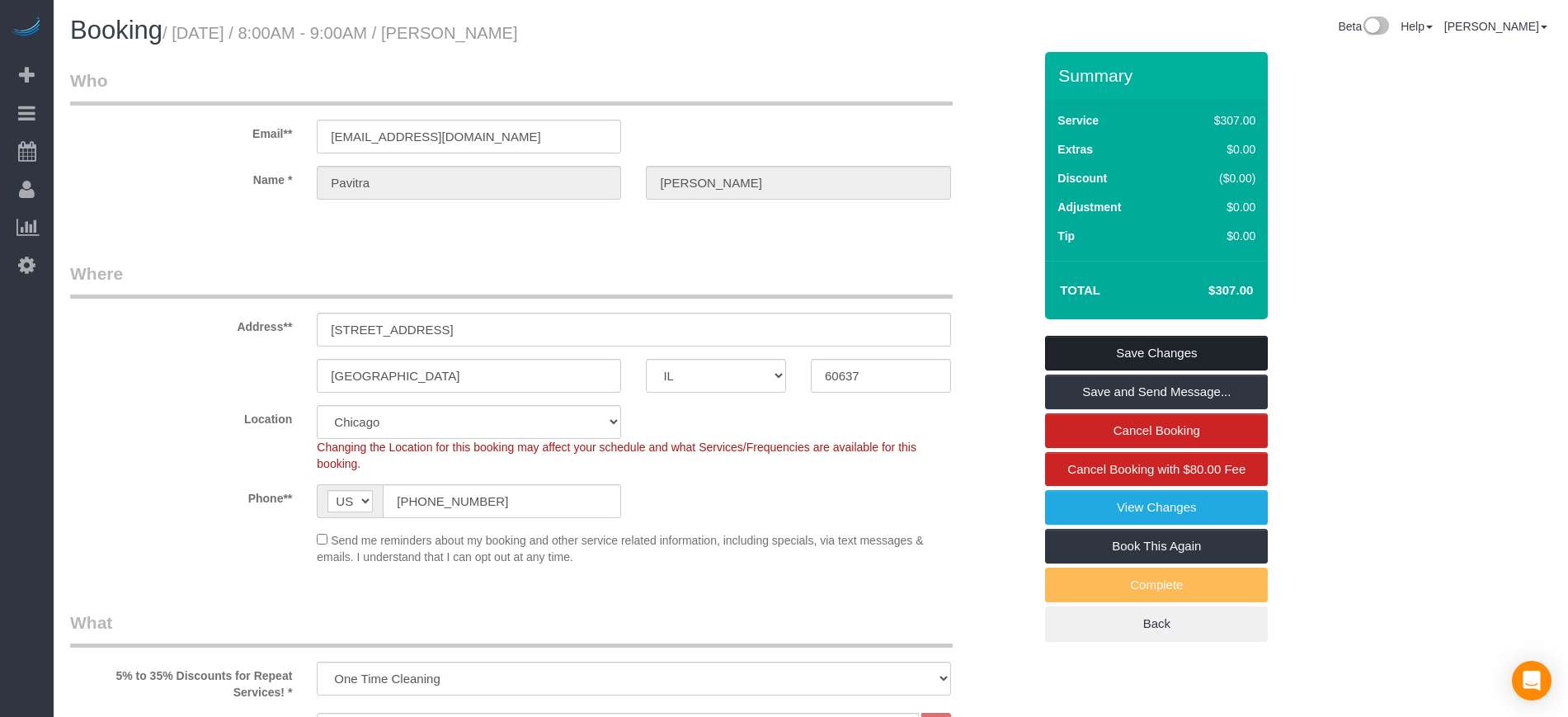
click at [1120, 342] on link "Save Changes" at bounding box center [1156, 353] width 223 height 35
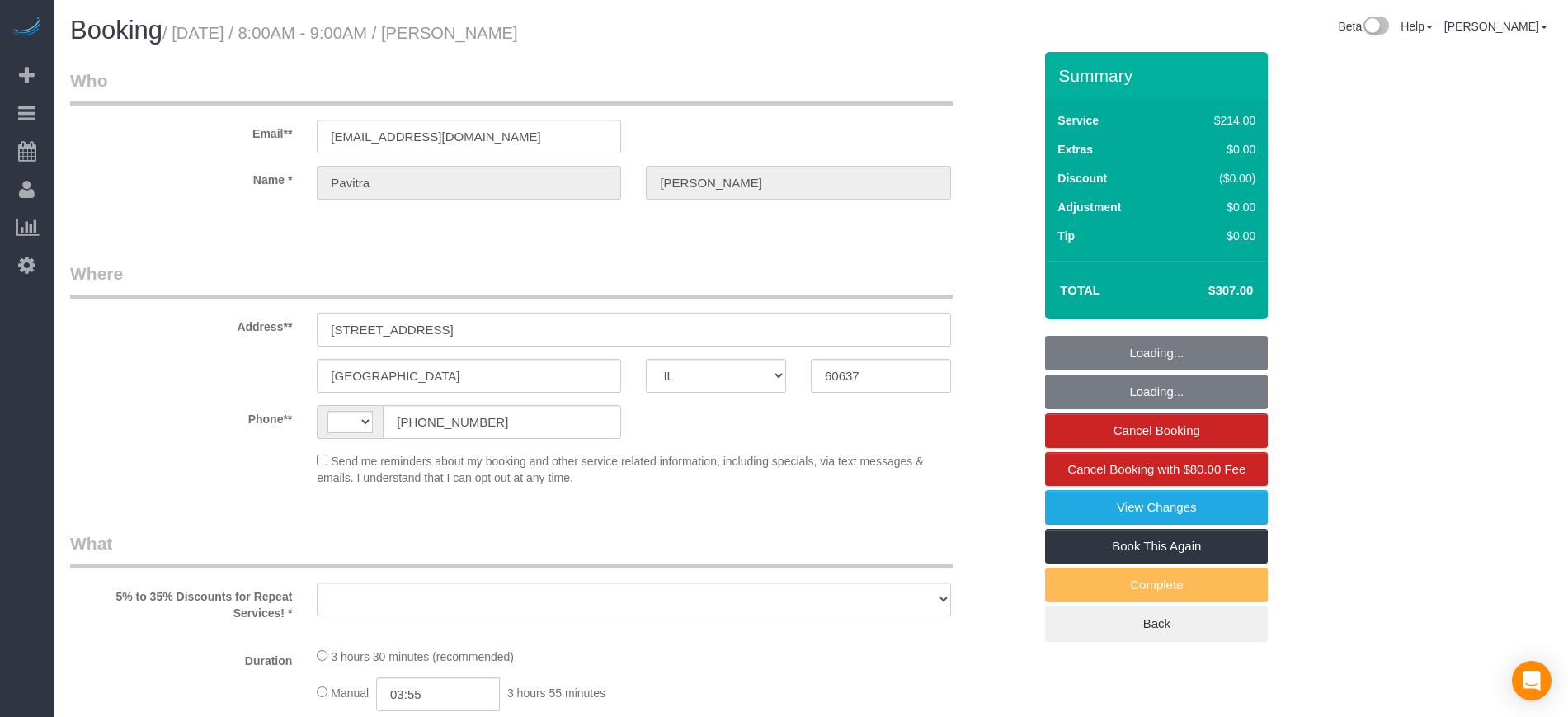
select select "IL"
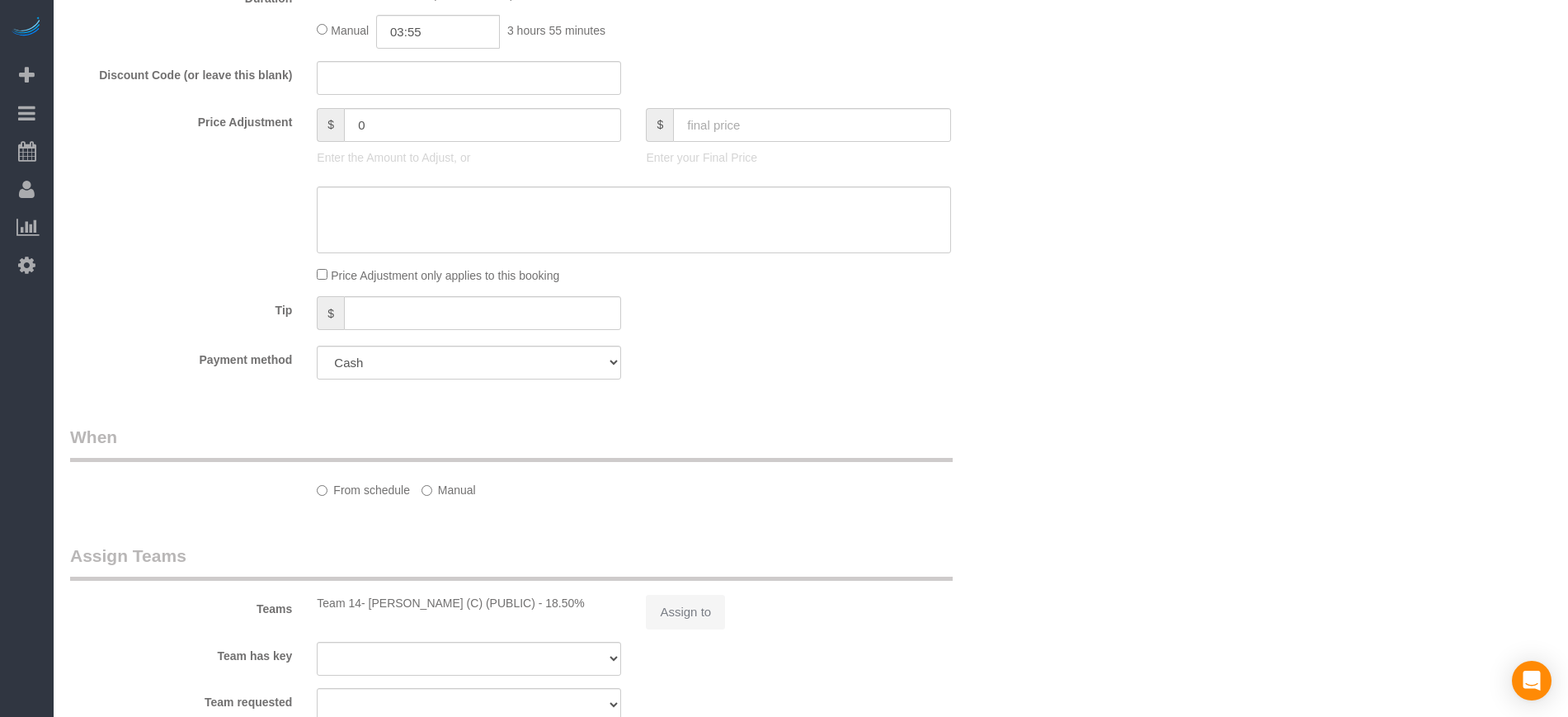
select select "number:1"
select select "number:67"
select select "number:139"
select select "number:106"
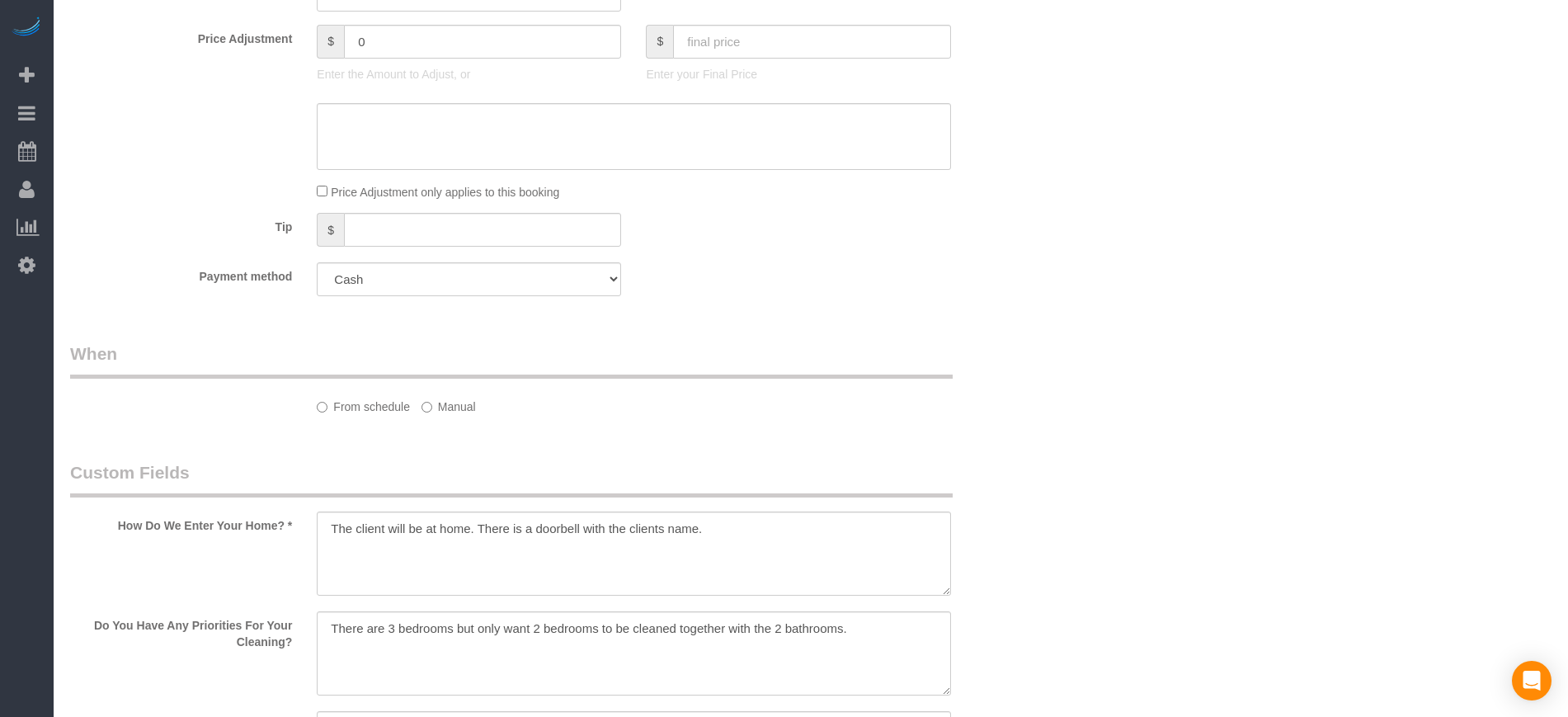
select select "string:[GEOGRAPHIC_DATA]"
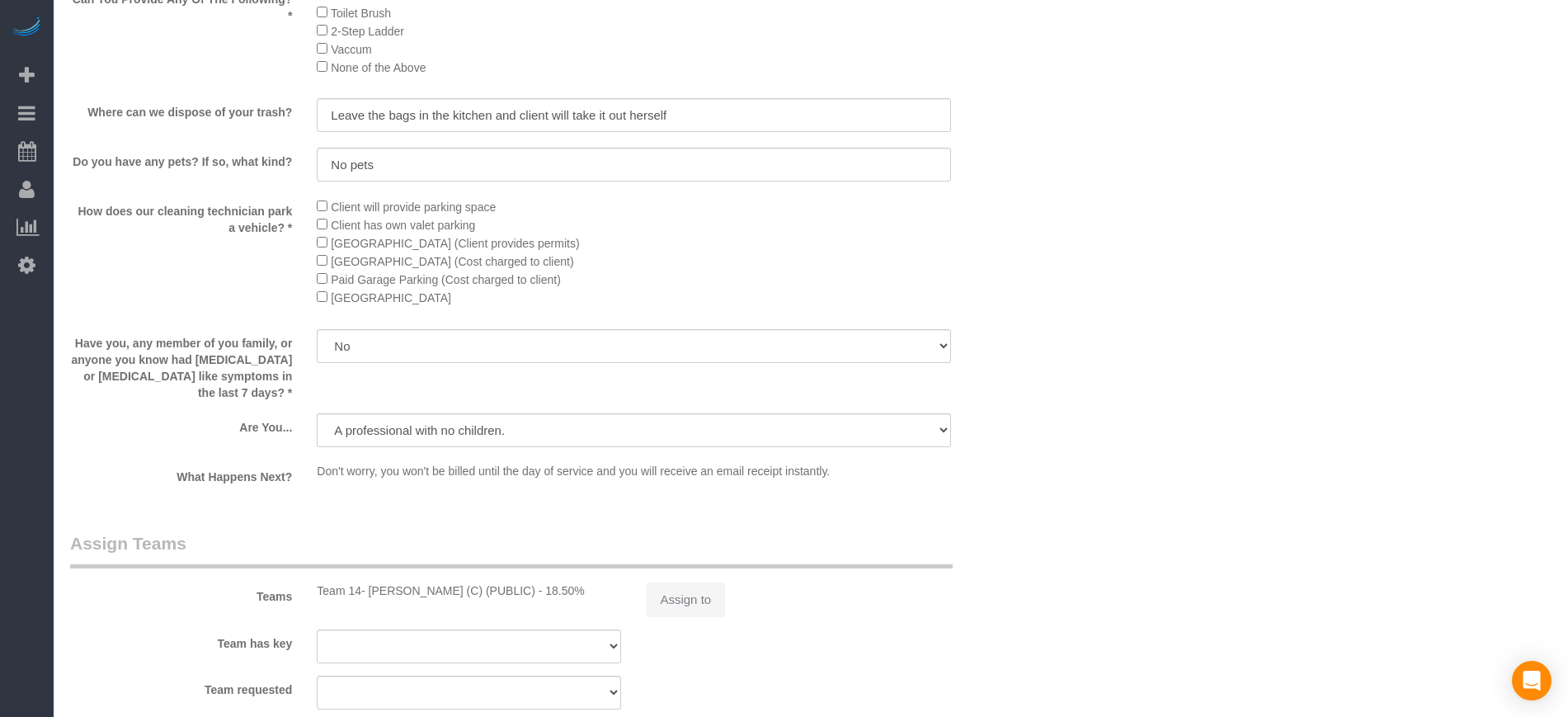
select select "object:794"
select select "spot1"
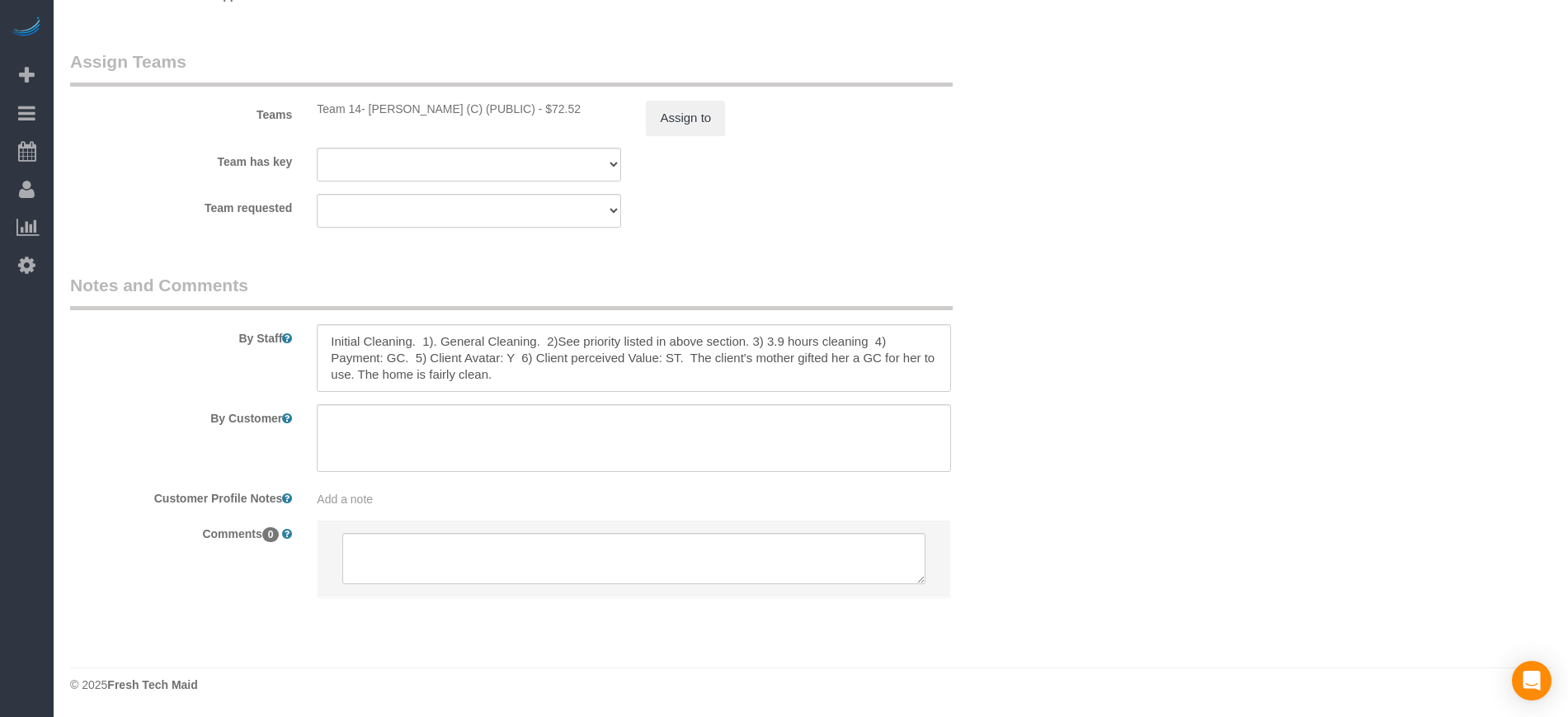
select select "object:1032"
select select "512"
select select "2"
select select "5"
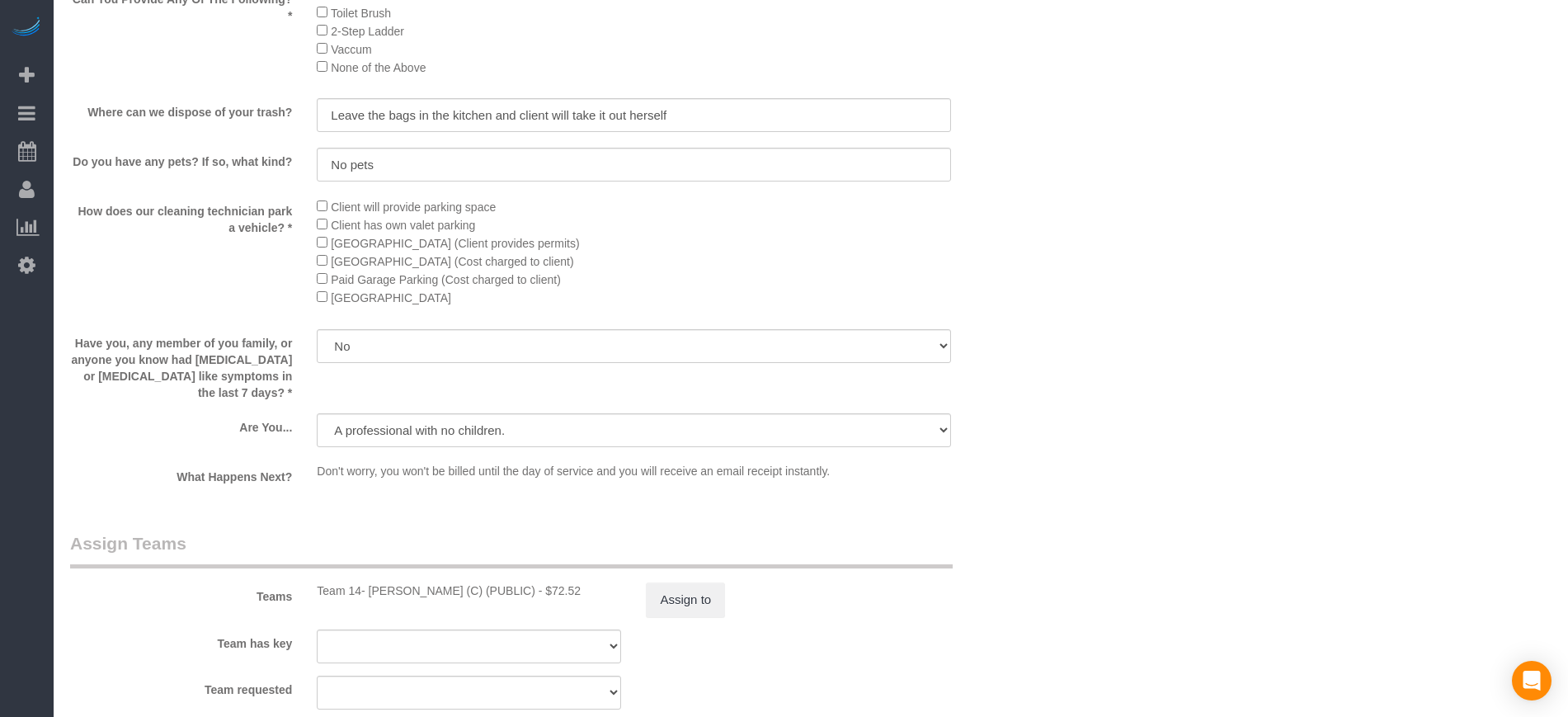
select select "2"
select select "5"
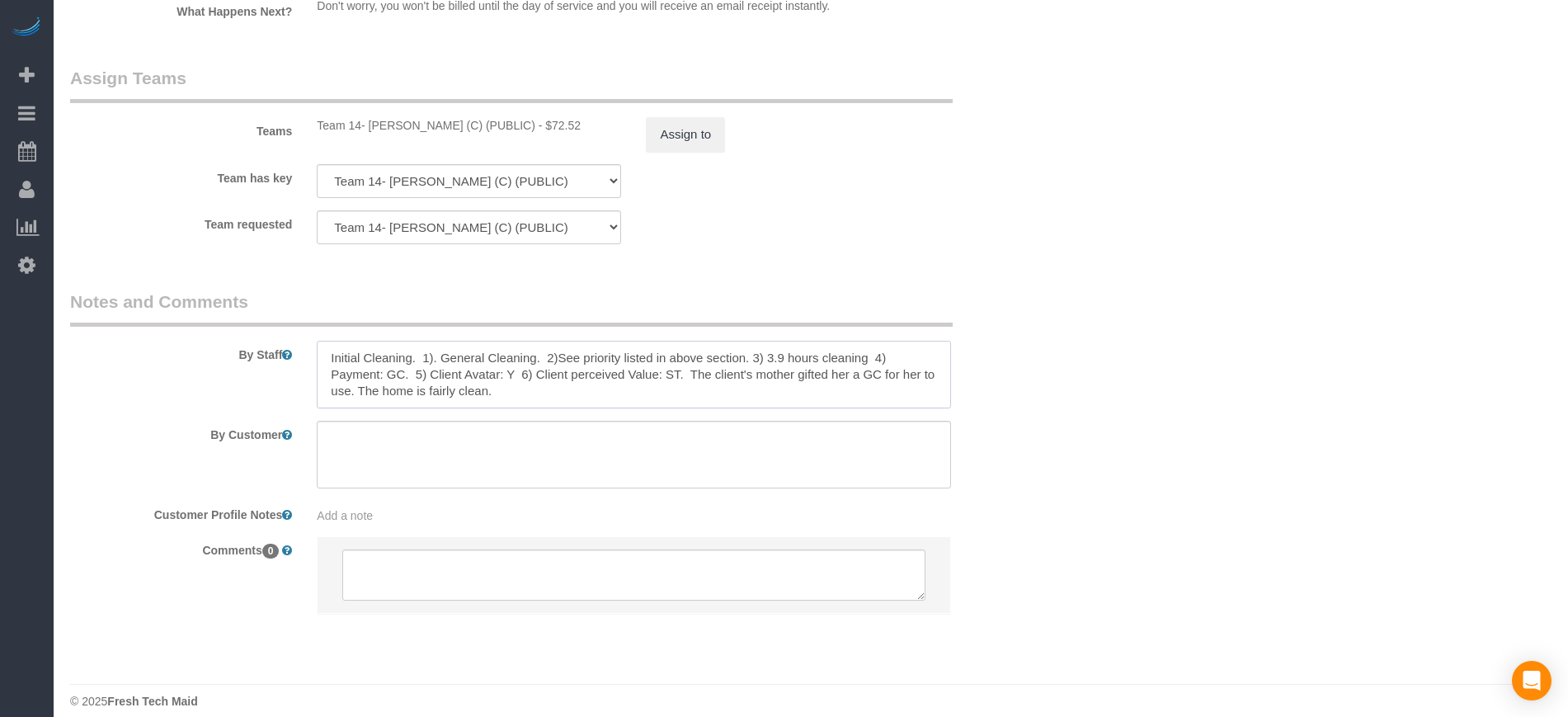
drag, startPoint x: 528, startPoint y: 372, endPoint x: 292, endPoint y: 318, distance: 242.1
click at [292, 318] on div "By Staff" at bounding box center [551, 349] width 987 height 119
click at [529, 377] on textarea at bounding box center [633, 375] width 633 height 67
drag, startPoint x: 529, startPoint y: 377, endPoint x: 111, endPoint y: 332, distance: 420.4
click at [111, 332] on div "By Staff" at bounding box center [551, 349] width 987 height 119
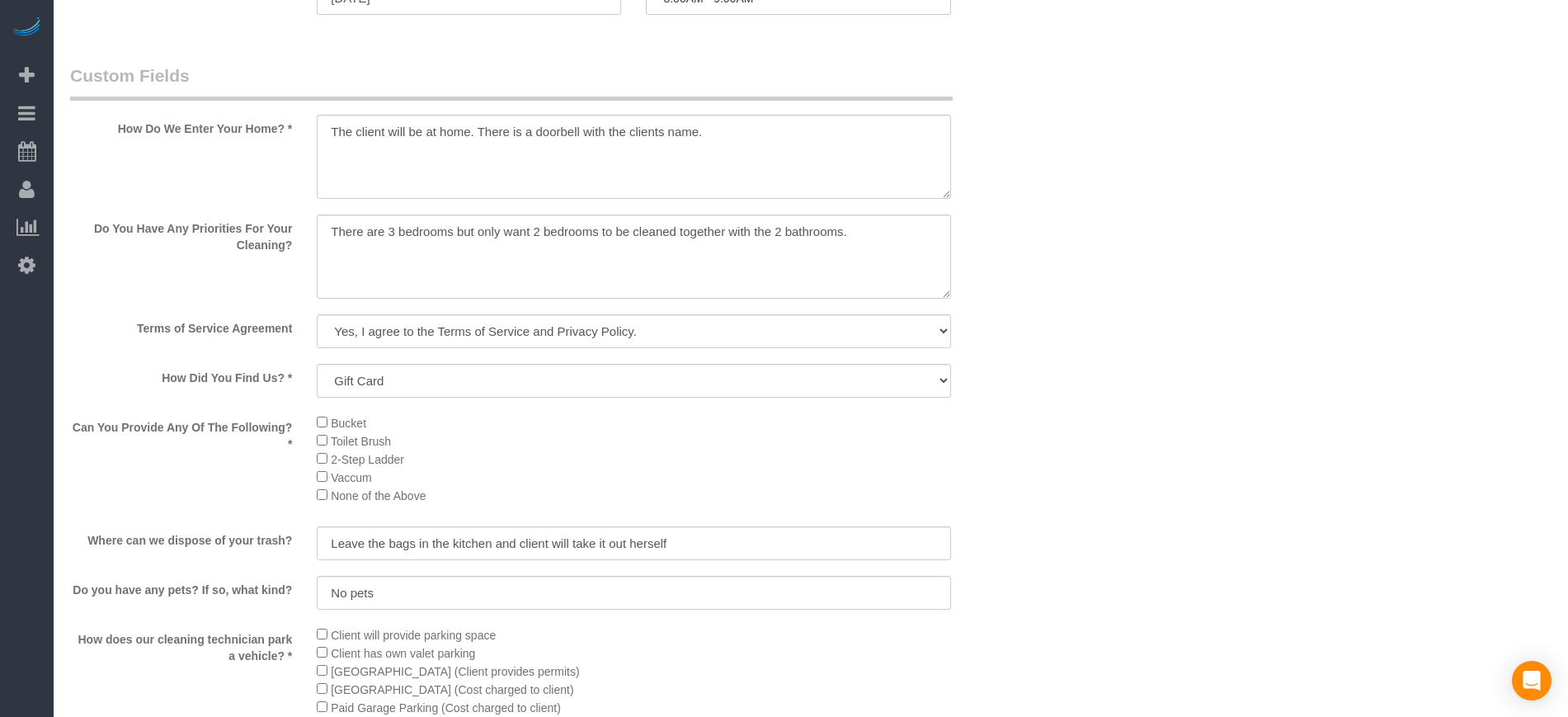
scroll to position [1829, 0]
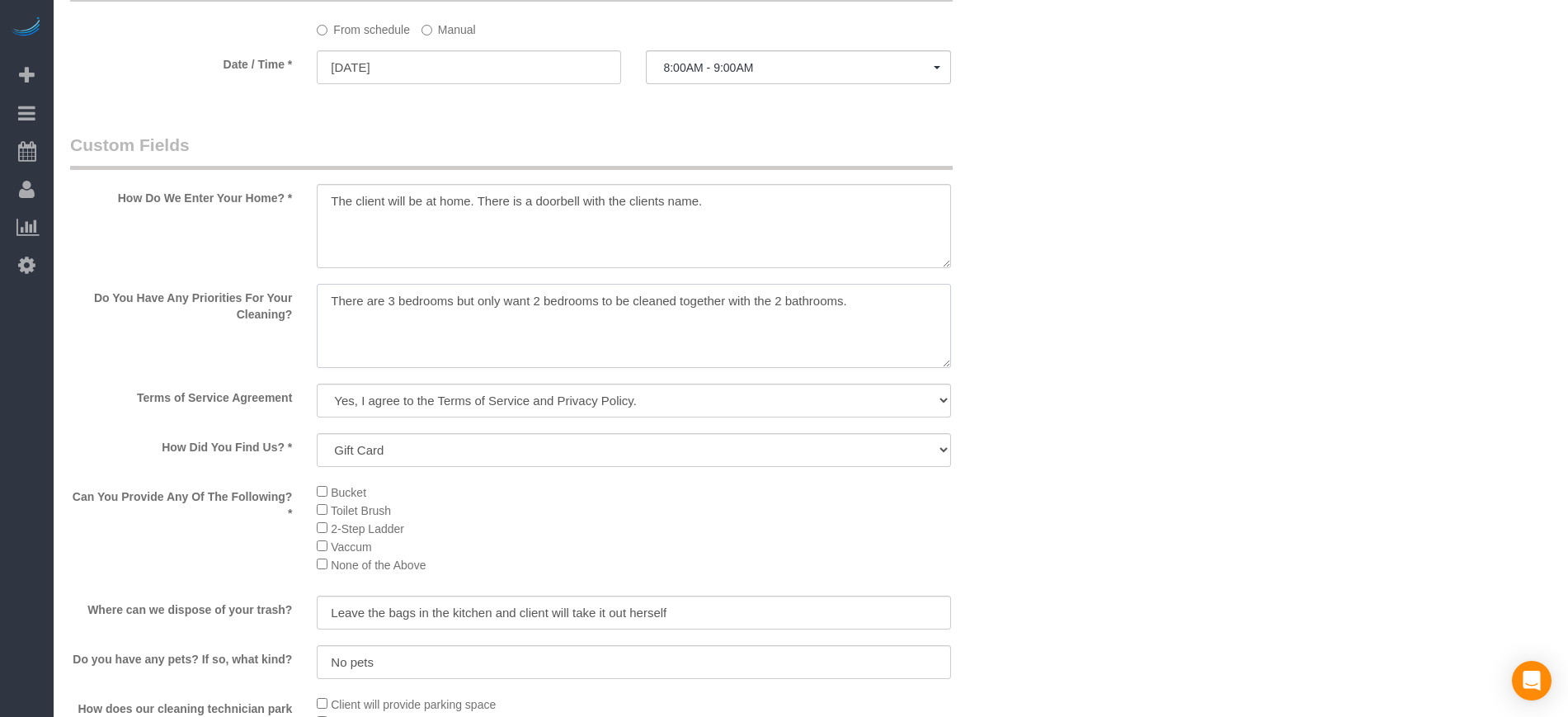
drag, startPoint x: 868, startPoint y: 307, endPoint x: 126, endPoint y: 285, distance: 742.3
click at [126, 285] on div "Do You Have Any Priorities For Your Cleaning?" at bounding box center [551, 327] width 987 height 87
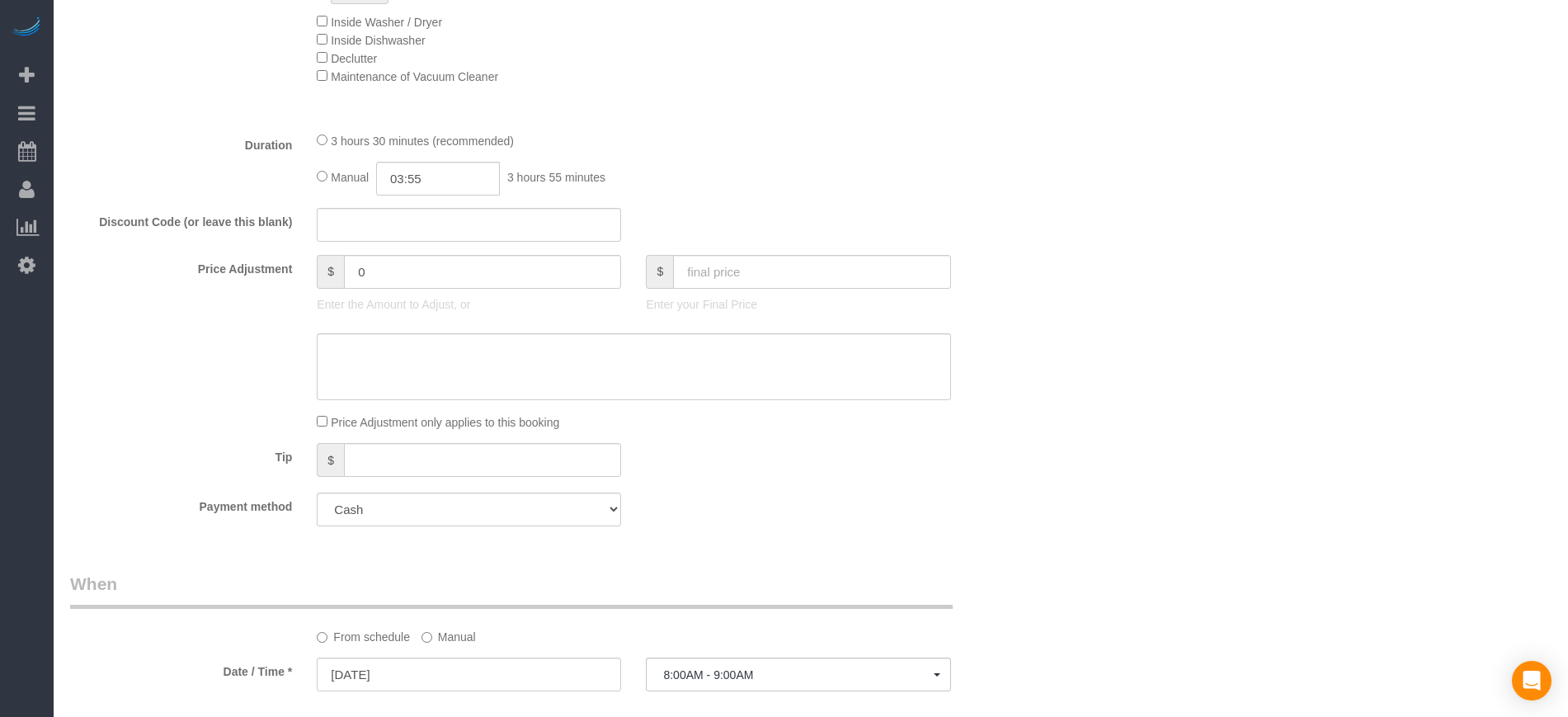
scroll to position [1100, 0]
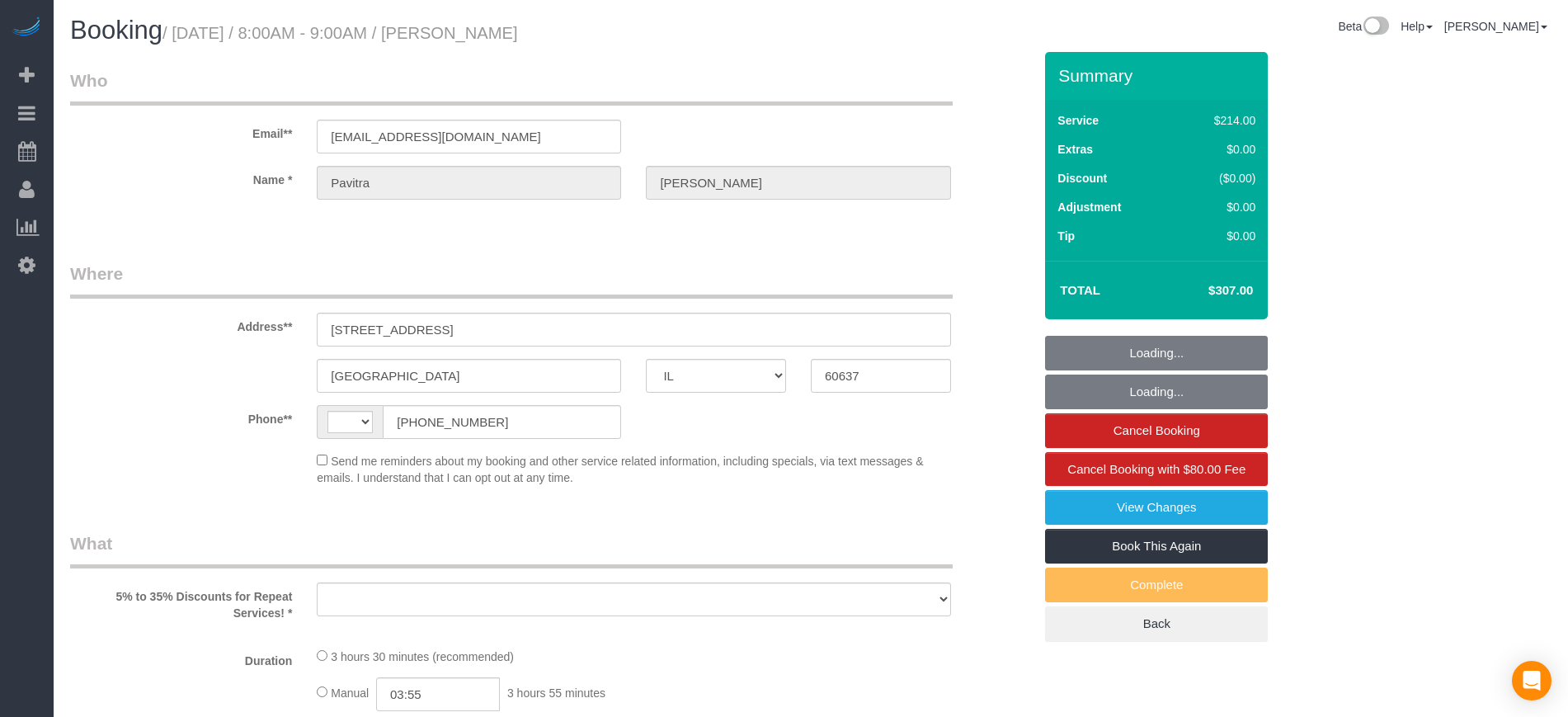
select select "IL"
select select "string:[GEOGRAPHIC_DATA]"
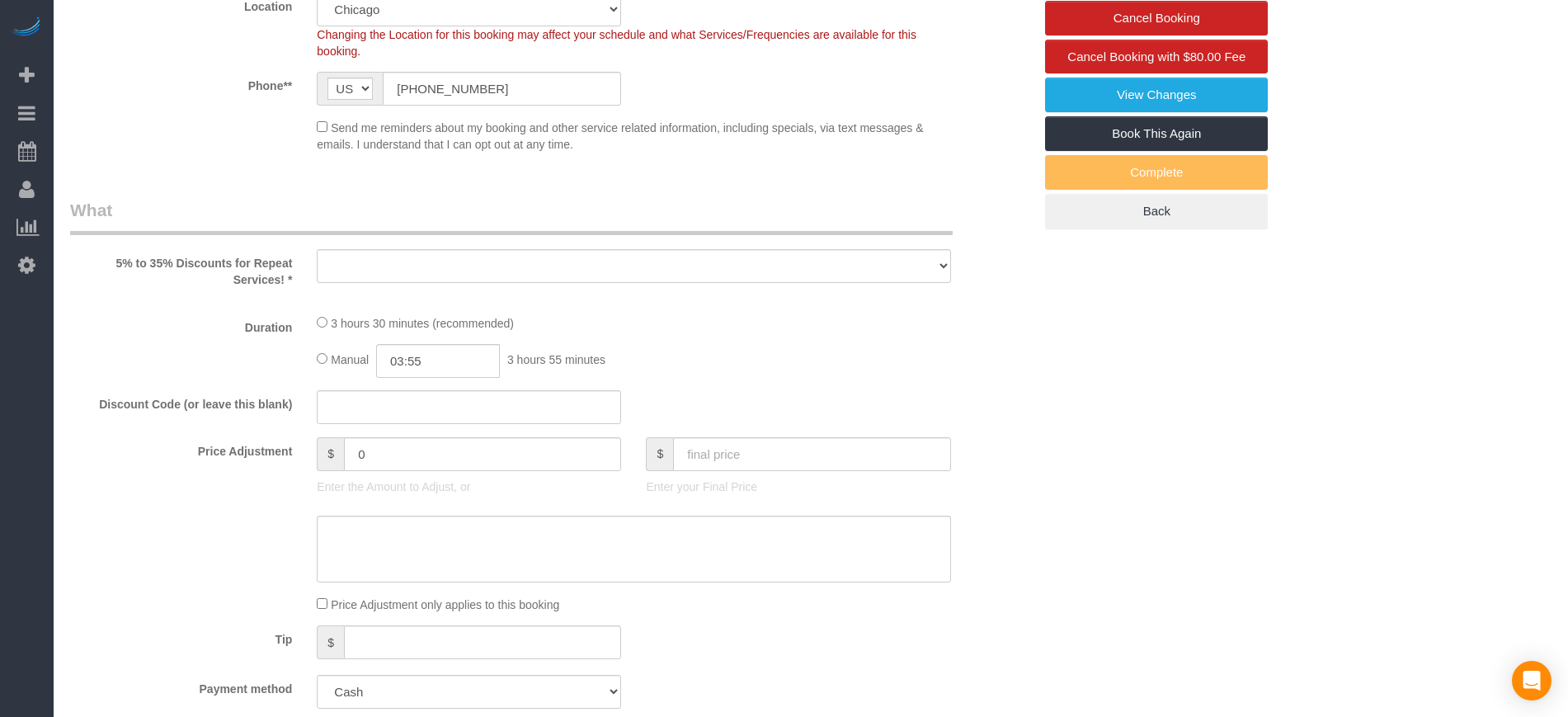
select select "object:794"
select select "spot1"
select select "number:1"
select select "number:67"
select select "number:139"
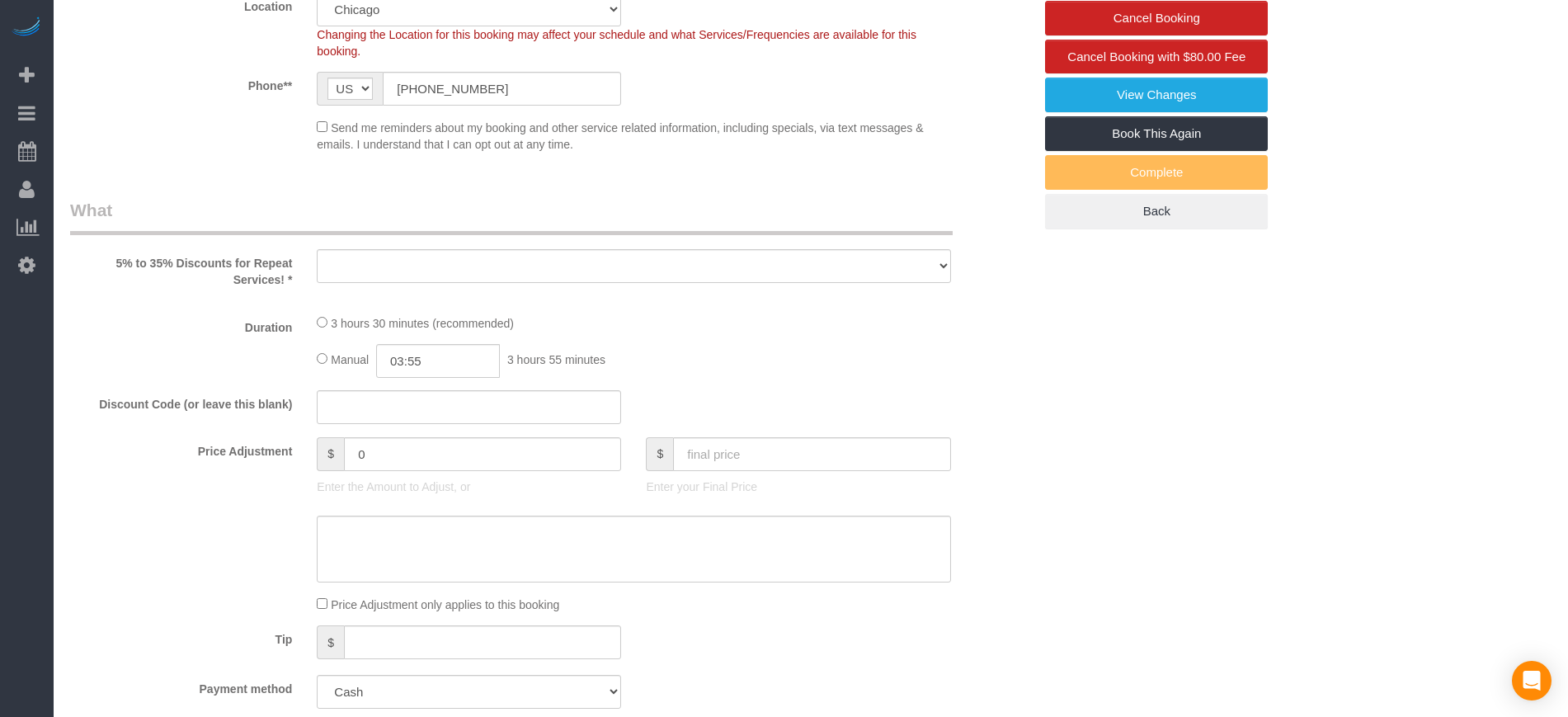
select select "number:106"
select select "object:1032"
select select "512"
select select "2"
select select "5"
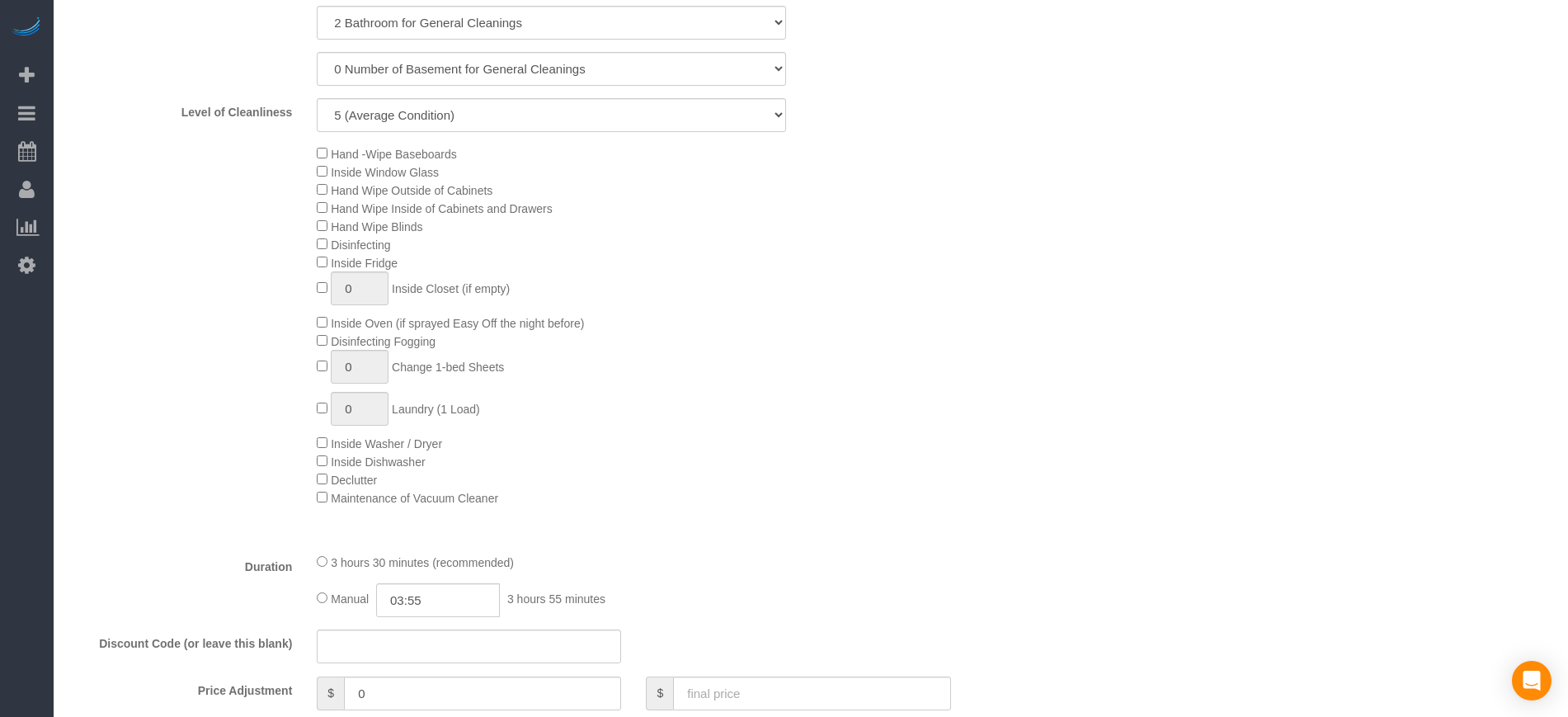
select select "2"
select select "5"
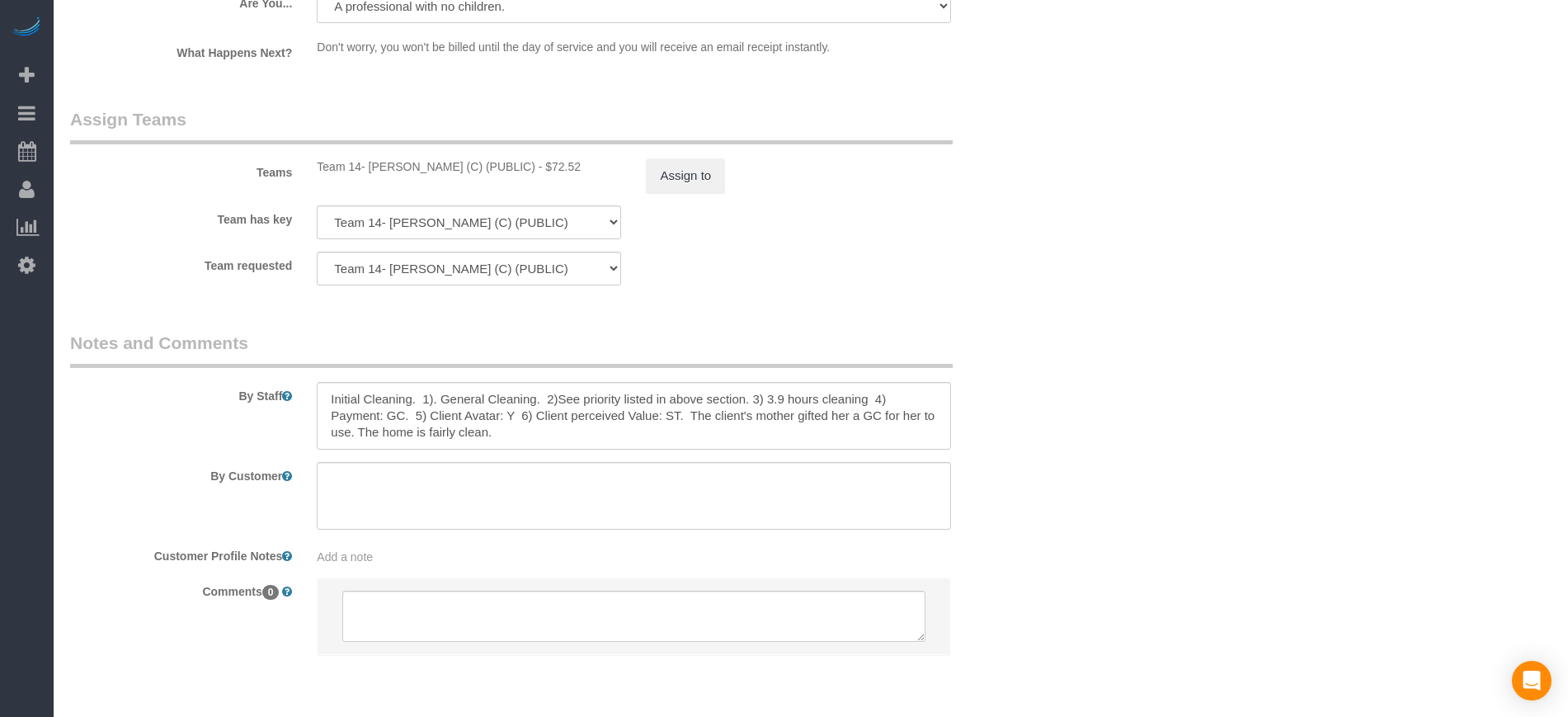
scroll to position [2793, 0]
